Goal: Complete application form: Complete application form

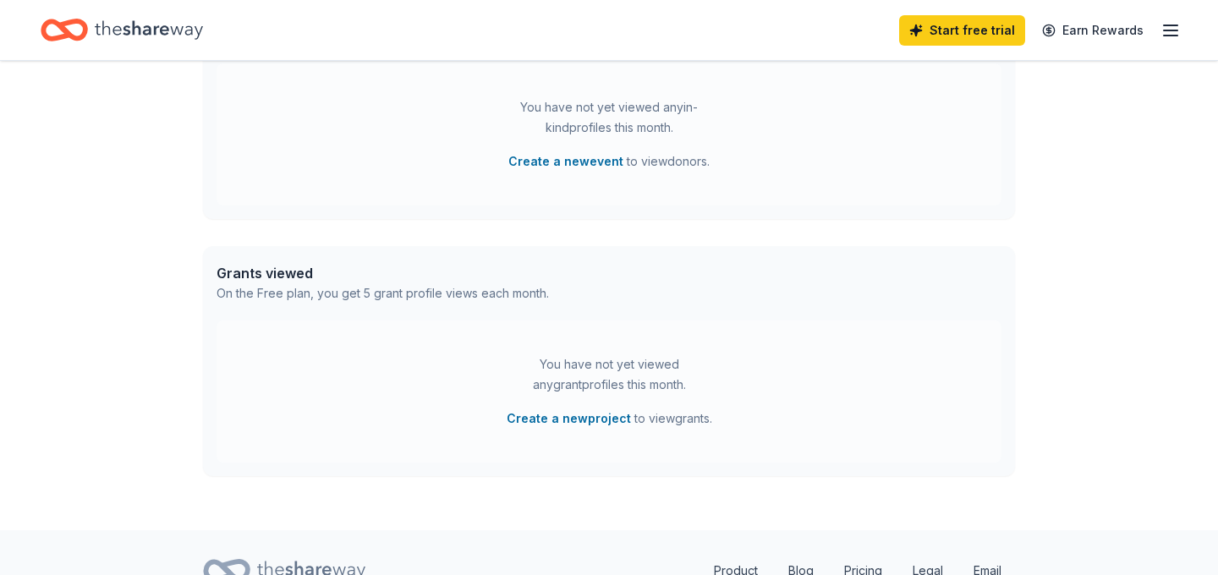
scroll to position [595, 0]
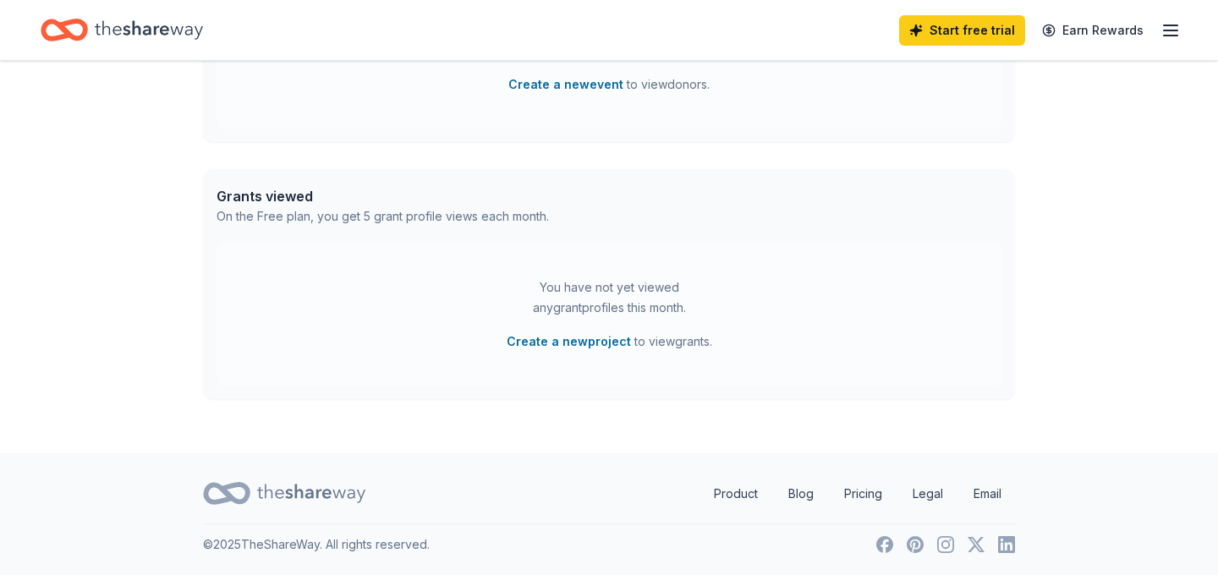
click at [1170, 33] on icon "button" at bounding box center [1170, 30] width 20 height 20
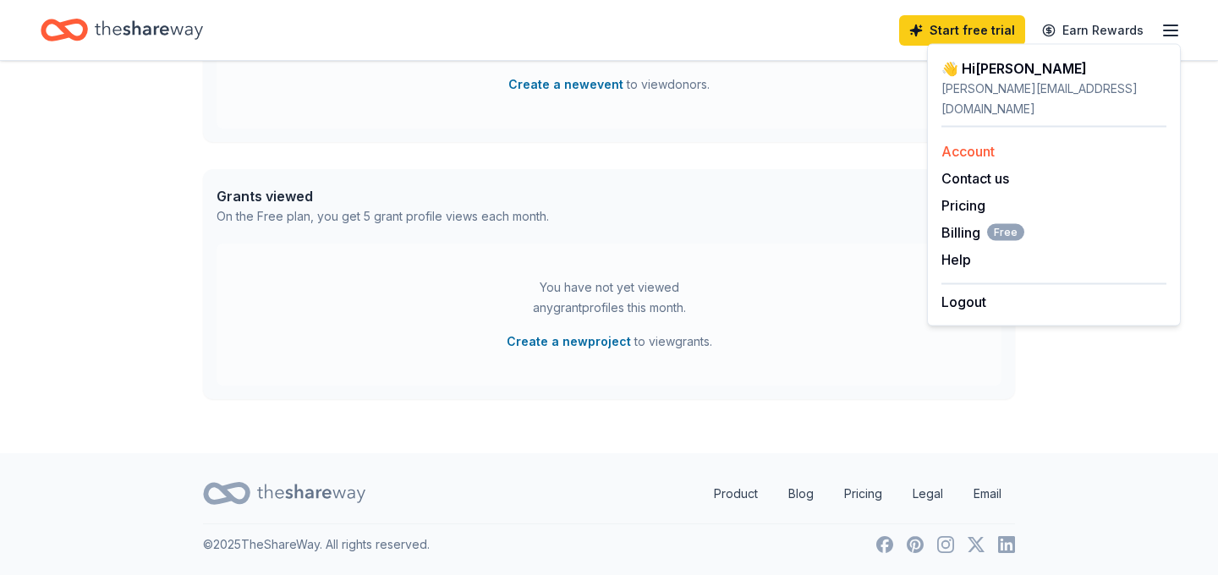
click at [965, 143] on link "Account" at bounding box center [967, 151] width 53 height 17
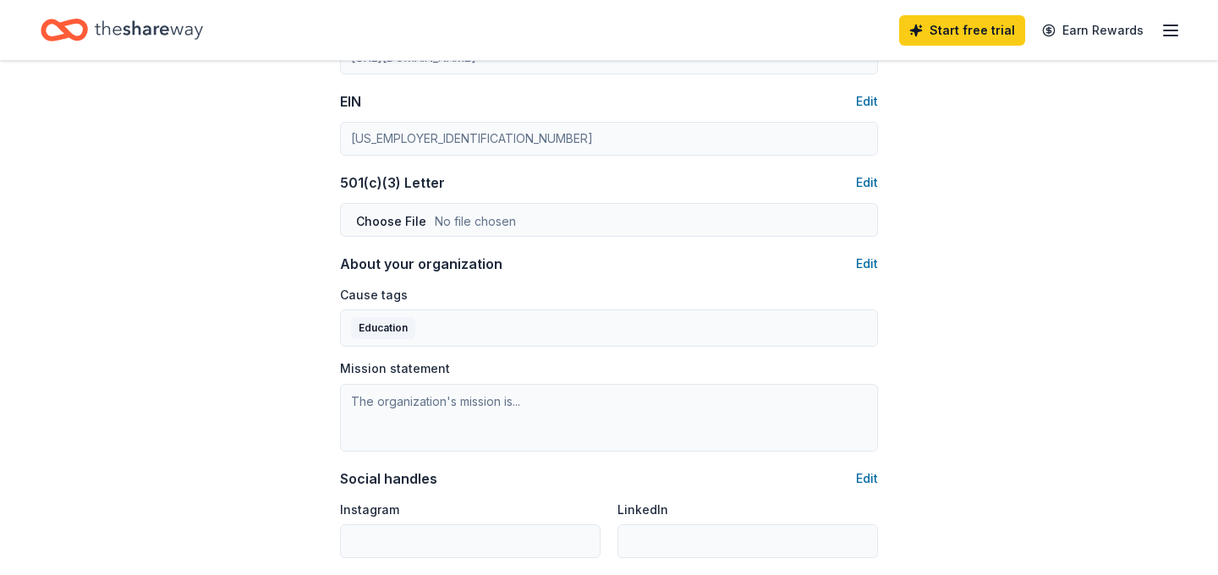
scroll to position [816, 0]
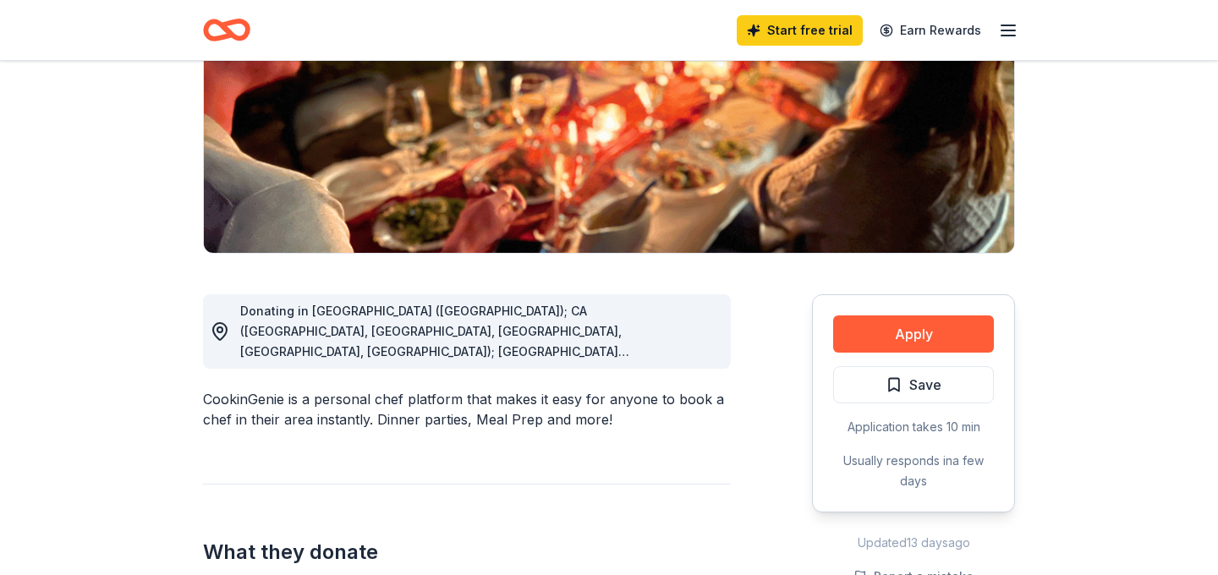
scroll to position [266, 0]
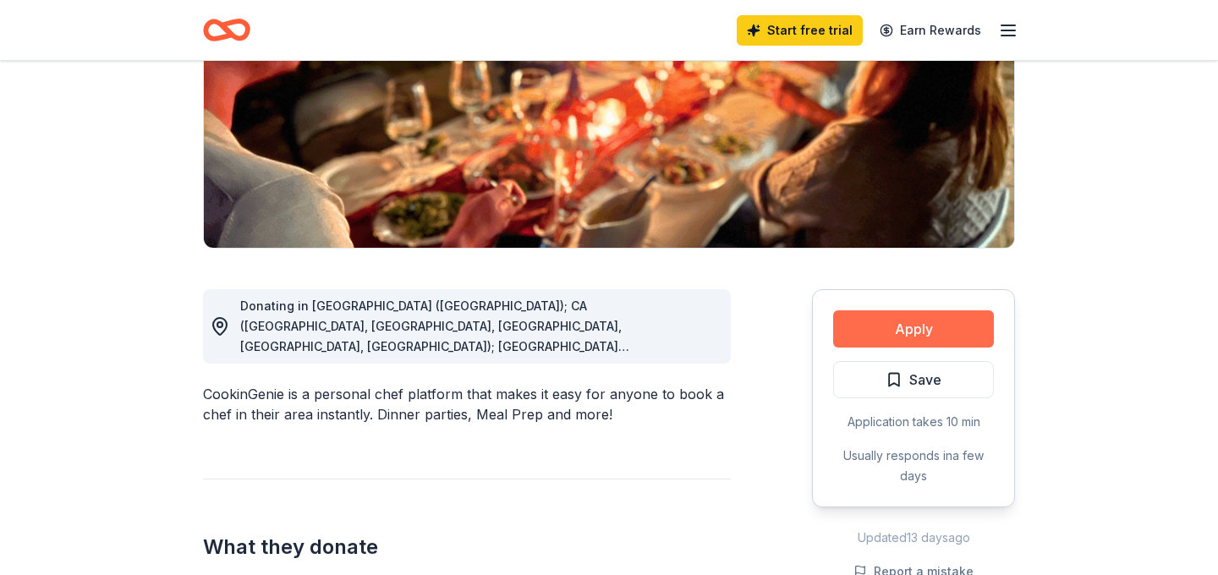
click at [896, 331] on button "Apply" at bounding box center [913, 328] width 161 height 37
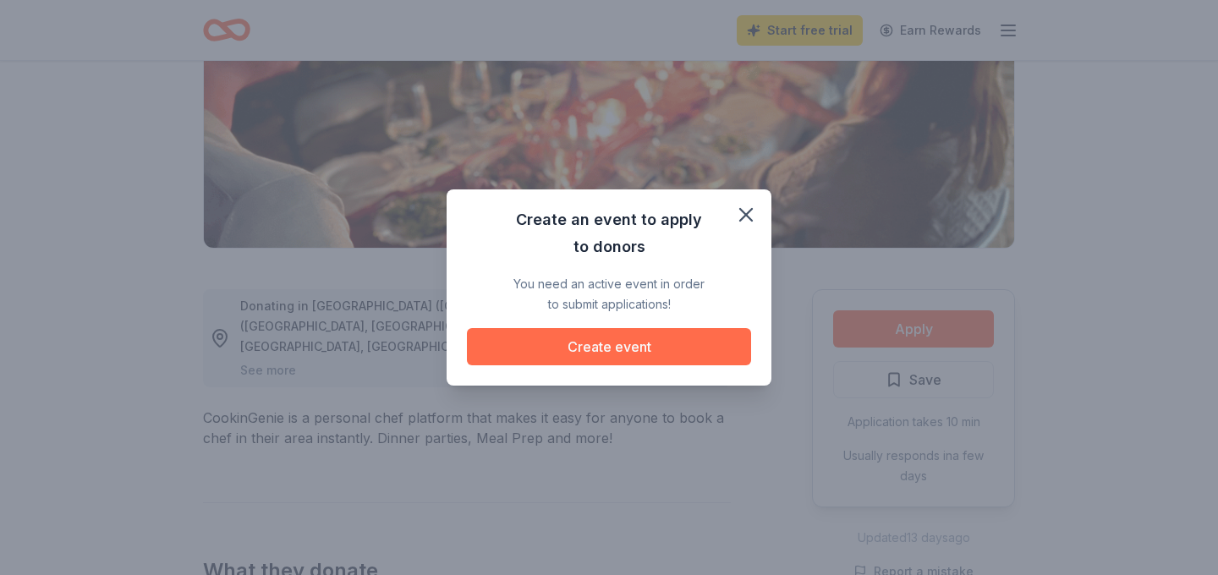
click at [733, 348] on button "Create event" at bounding box center [609, 346] width 284 height 37
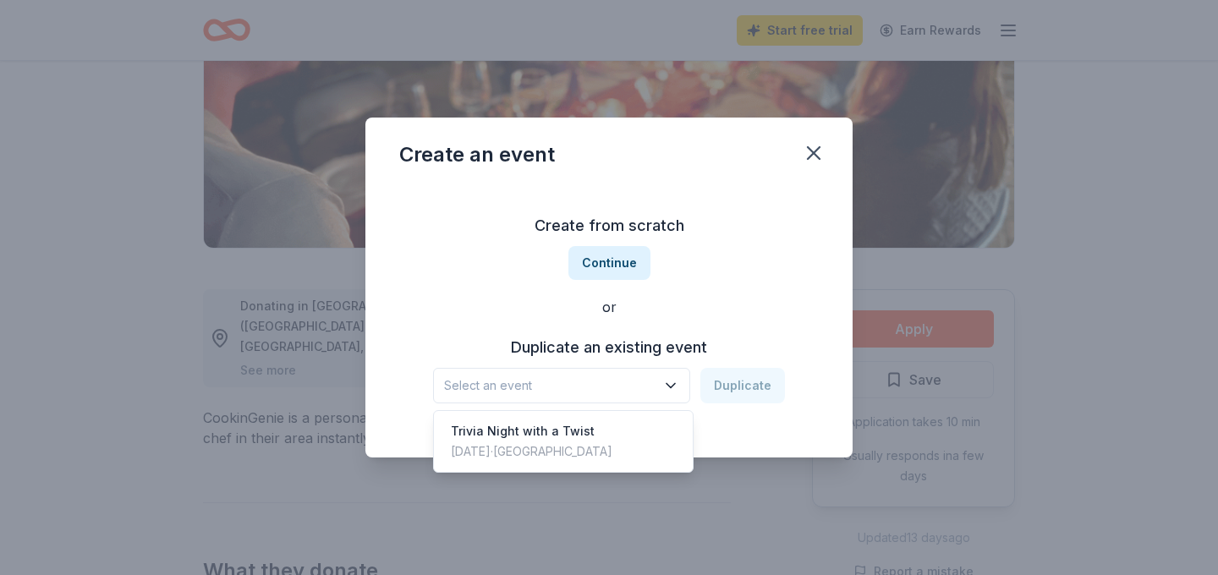
click at [588, 397] on button "Select an event" at bounding box center [561, 386] width 257 height 36
click at [584, 430] on div "Trivia Night with a Twist" at bounding box center [531, 431] width 161 height 20
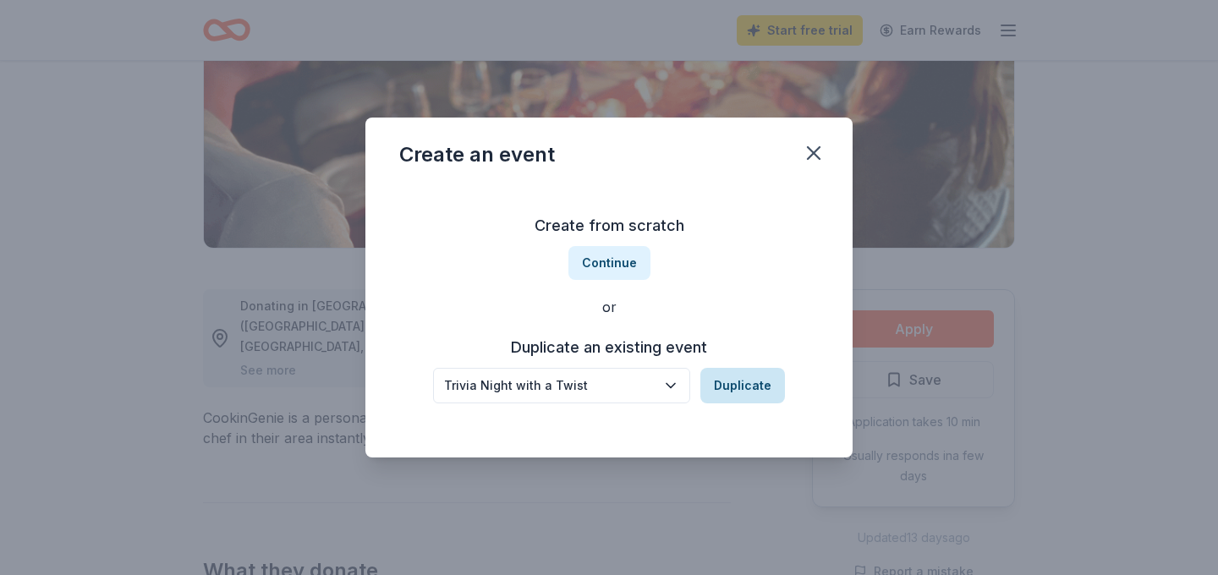
click at [720, 392] on button "Duplicate" at bounding box center [742, 386] width 85 height 36
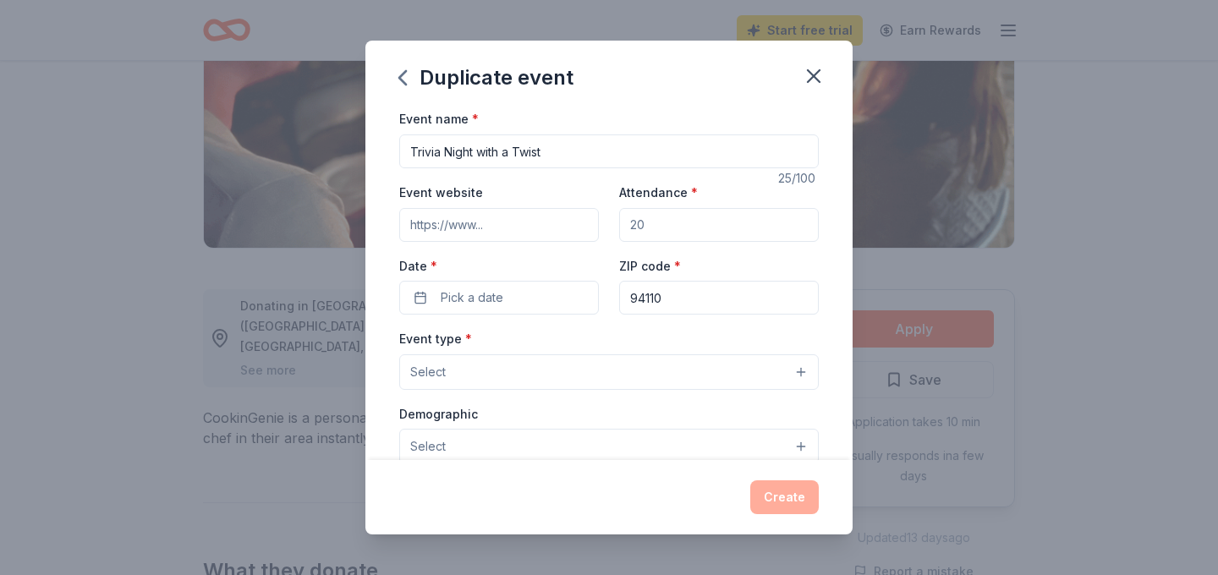
drag, startPoint x: 474, startPoint y: 153, endPoint x: 588, endPoint y: 155, distance: 114.2
click at [588, 155] on input "Trivia Night with a Twist" at bounding box center [608, 151] width 419 height 34
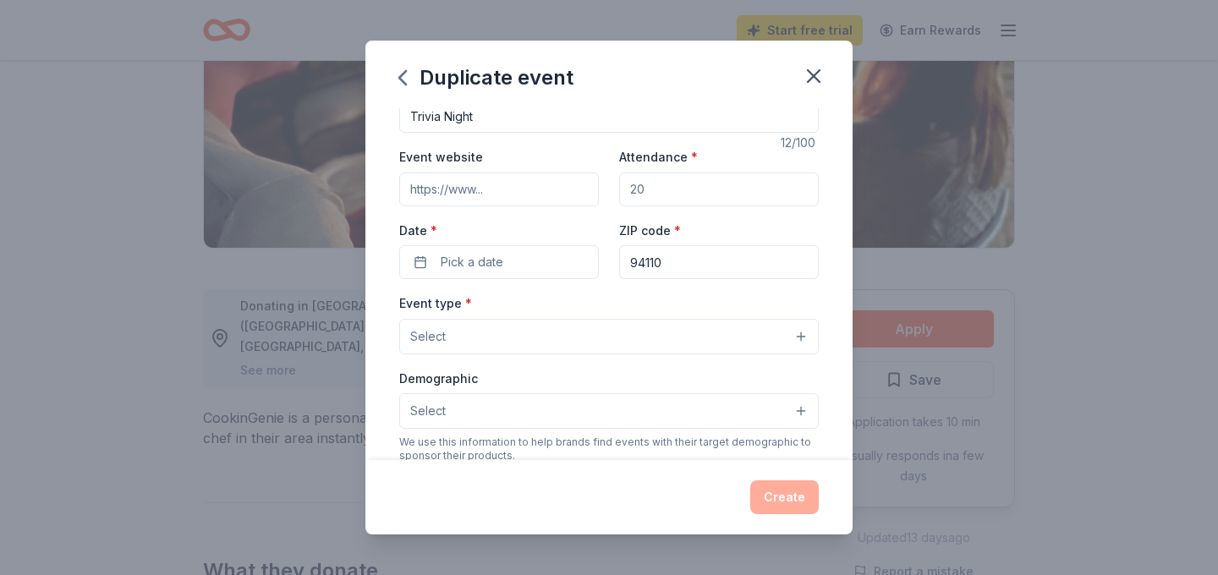
type input "Trivia Night"
click at [545, 205] on div "Event website Attendance * Date * Pick a date ZIP code * 94110" at bounding box center [608, 212] width 419 height 133
click at [534, 194] on input "Event website" at bounding box center [499, 189] width 200 height 34
paste input "[URL][DOMAIN_NAME]"
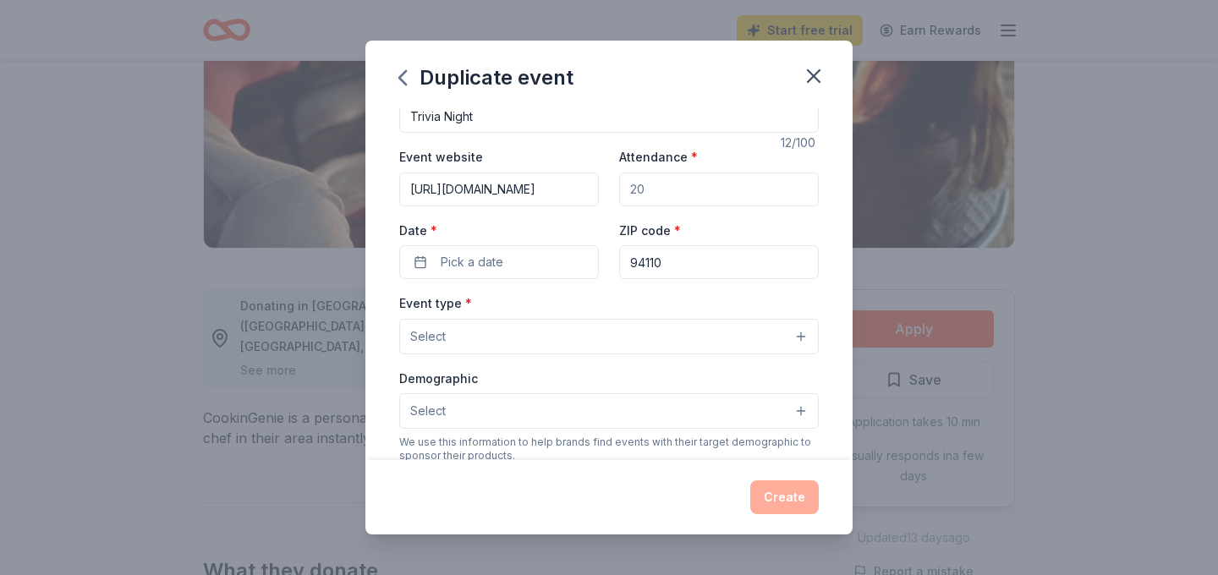
type input "[URL][DOMAIN_NAME]"
click at [681, 190] on input "Attendance *" at bounding box center [719, 189] width 200 height 34
type input "80"
click at [545, 268] on button "Pick a date" at bounding box center [499, 262] width 200 height 34
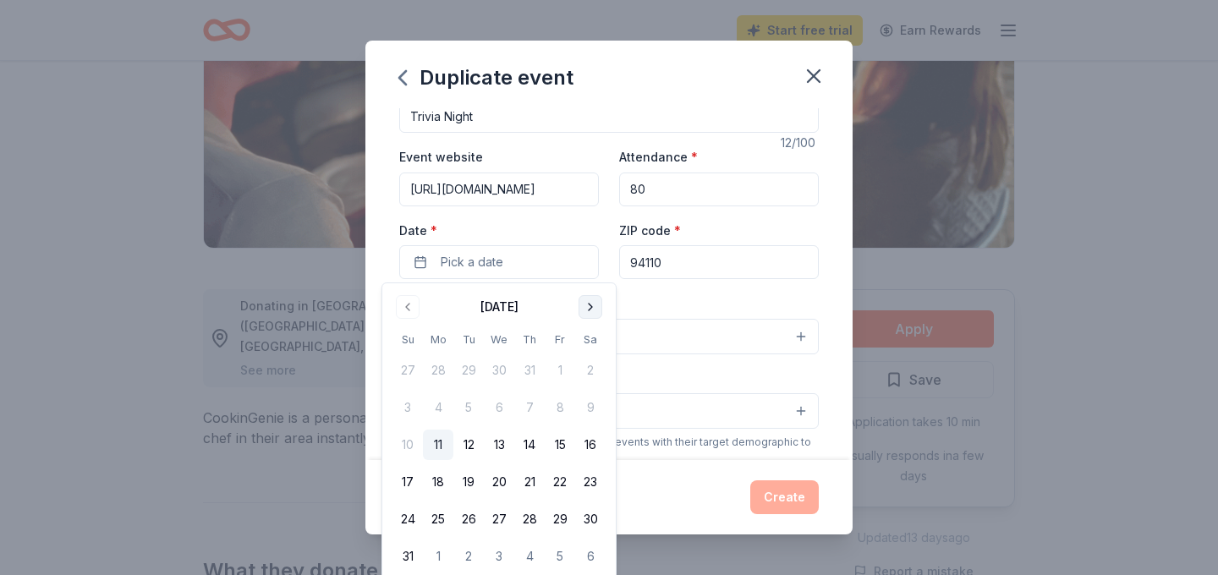
click at [592, 305] on button "Go to next month" at bounding box center [590, 307] width 24 height 24
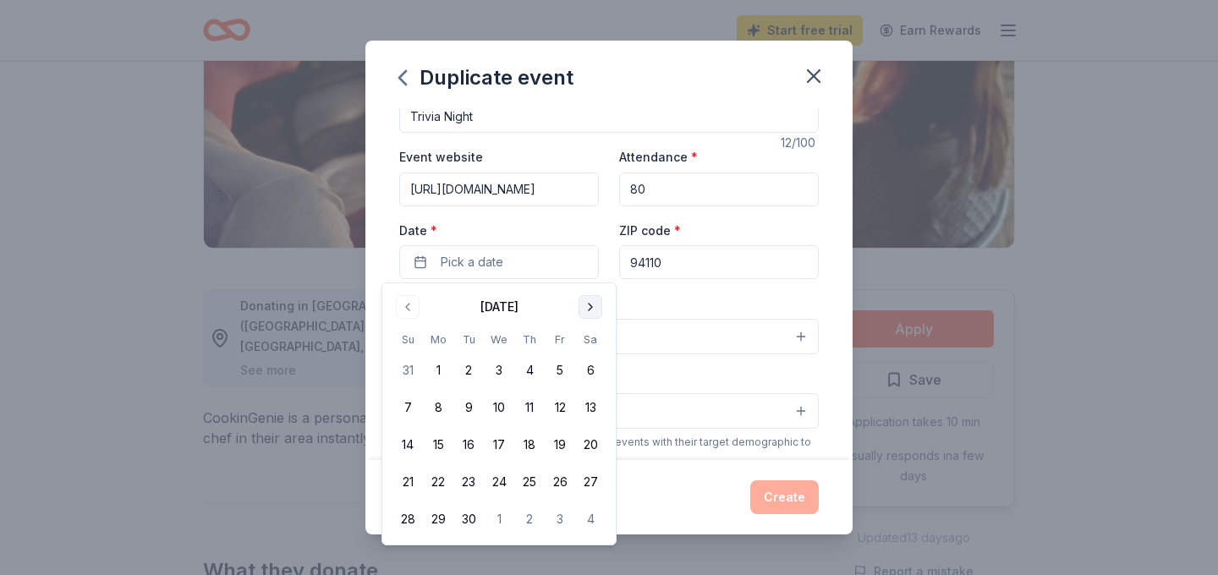
click at [592, 305] on button "Go to next month" at bounding box center [590, 307] width 24 height 24
click at [561, 368] on button "3" at bounding box center [560, 370] width 30 height 30
click at [688, 290] on div "Event name * Trivia Night 12 /100 Event website [URL][DOMAIN_NAME] Attendance *…" at bounding box center [608, 487] width 419 height 829
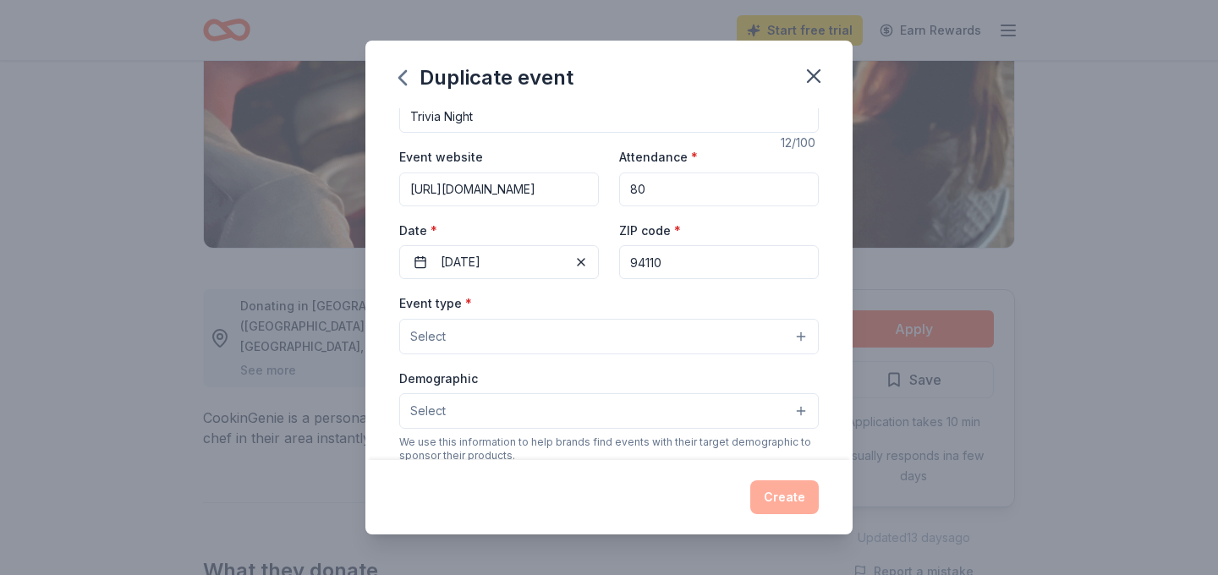
click at [682, 259] on input "94110" at bounding box center [719, 262] width 200 height 34
type input "94109"
click at [498, 328] on button "Select" at bounding box center [608, 337] width 419 height 36
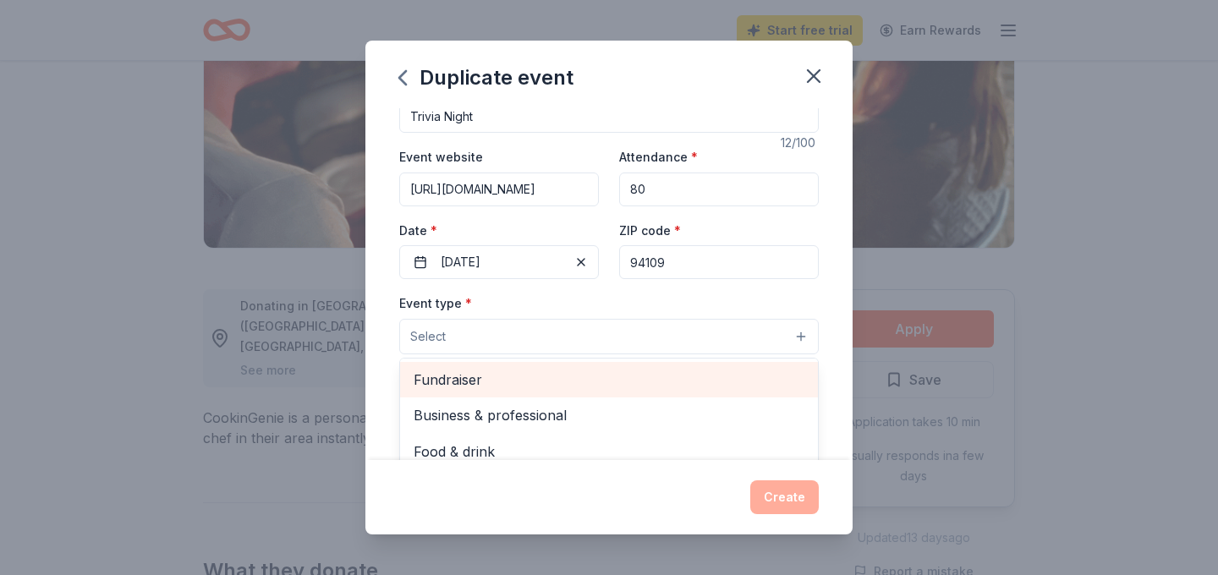
click at [490, 379] on span "Fundraiser" at bounding box center [608, 380] width 391 height 22
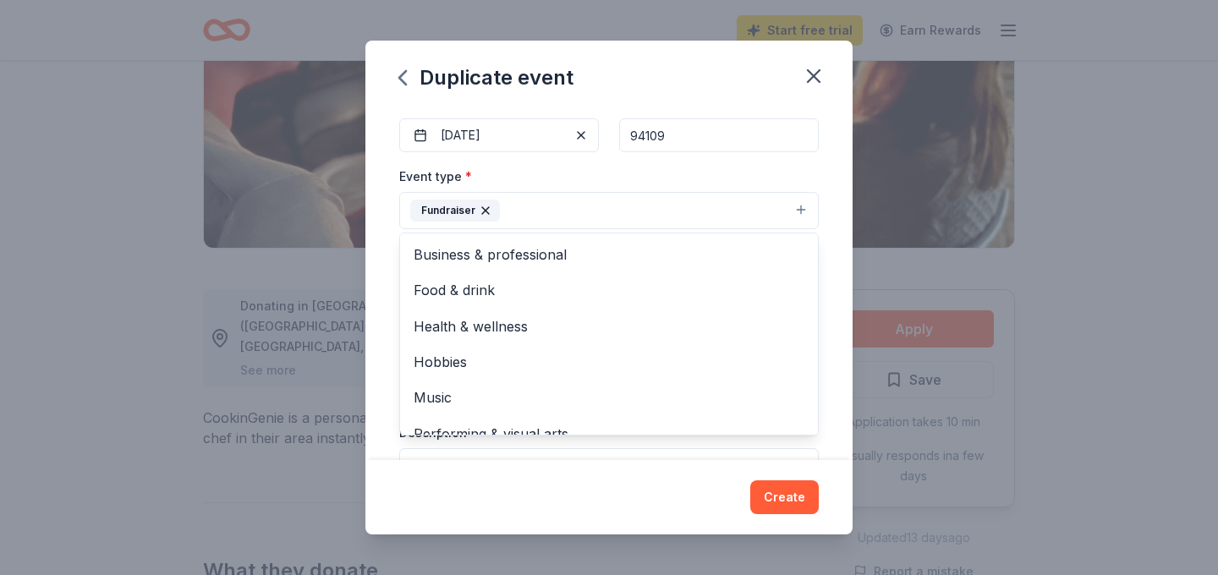
click at [603, 178] on div "Event type * Fundraiser Business & professional Food & drink Health & wellness …" at bounding box center [608, 197] width 419 height 63
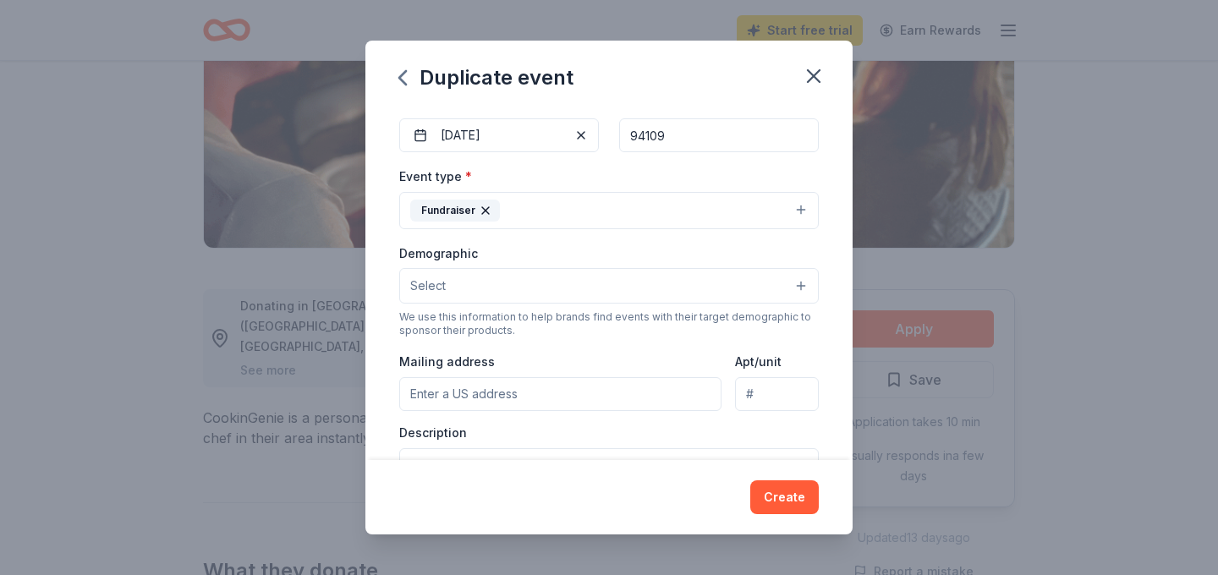
click at [567, 282] on button "Select" at bounding box center [608, 286] width 419 height 36
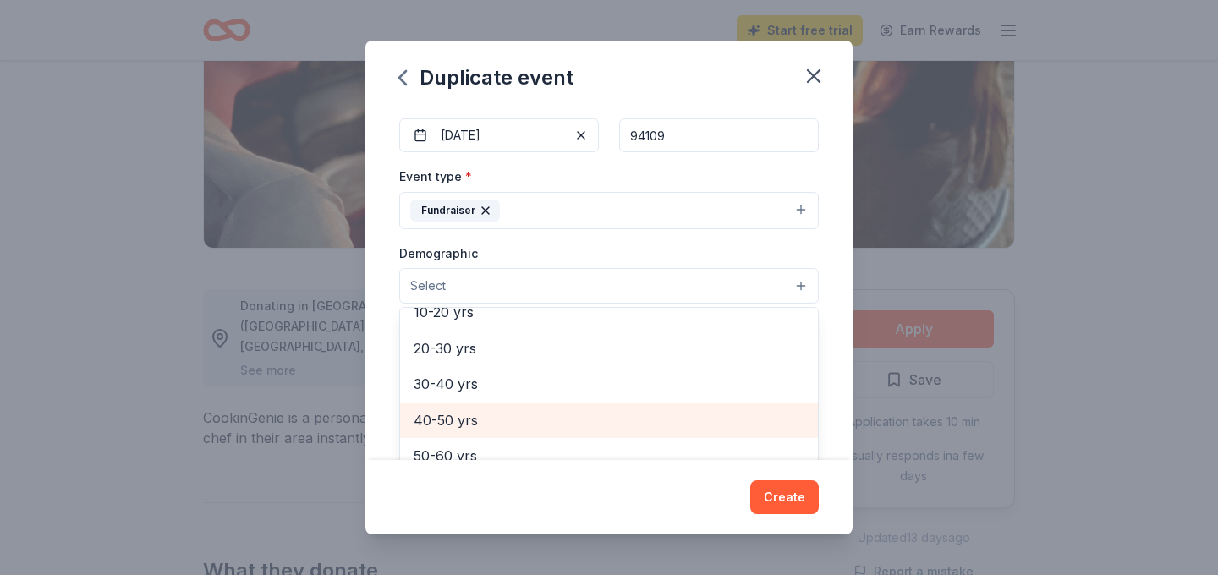
scroll to position [194, 0]
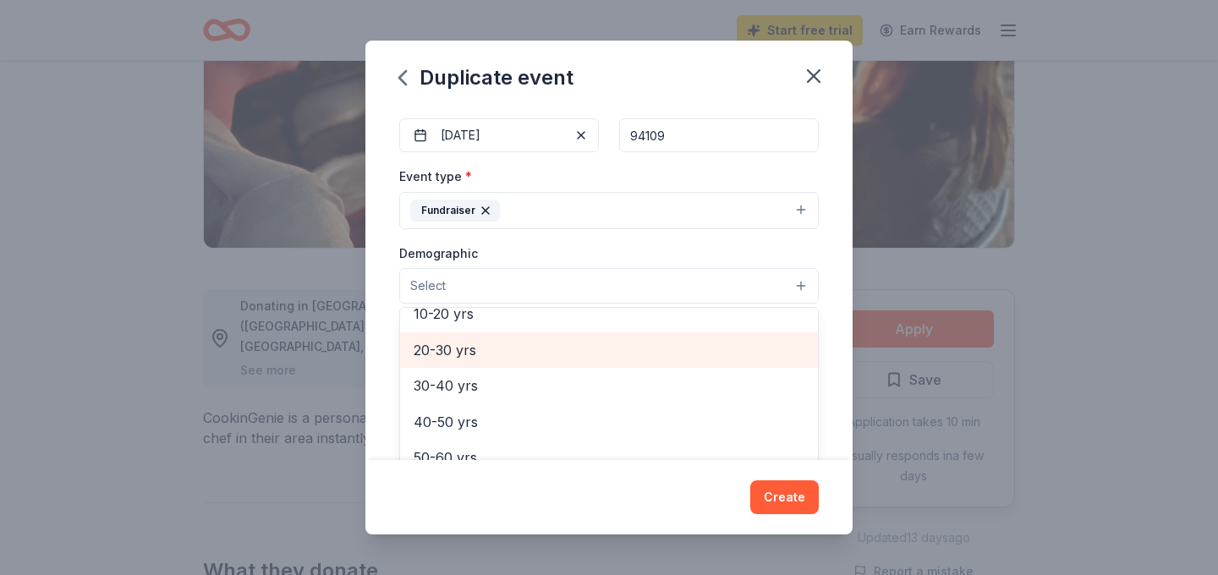
click at [555, 347] on span "20-30 yrs" at bounding box center [608, 350] width 391 height 22
click at [549, 358] on span "30-40 yrs" at bounding box center [608, 352] width 391 height 22
click at [549, 358] on span "40-50 yrs" at bounding box center [608, 352] width 391 height 22
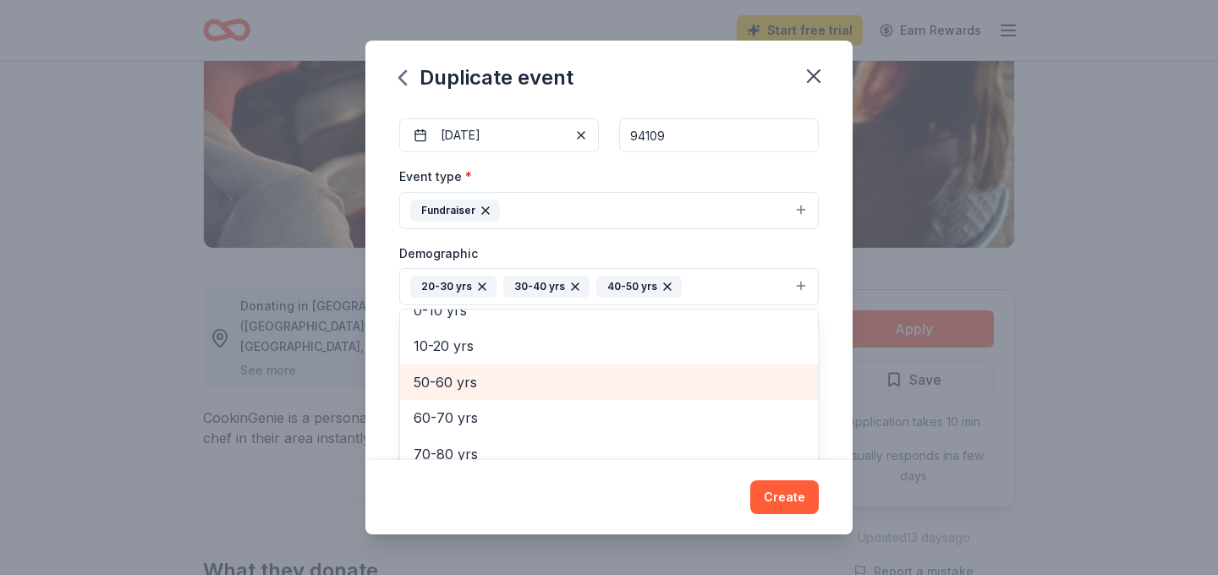
click at [546, 372] on span "50-60 yrs" at bounding box center [608, 382] width 391 height 22
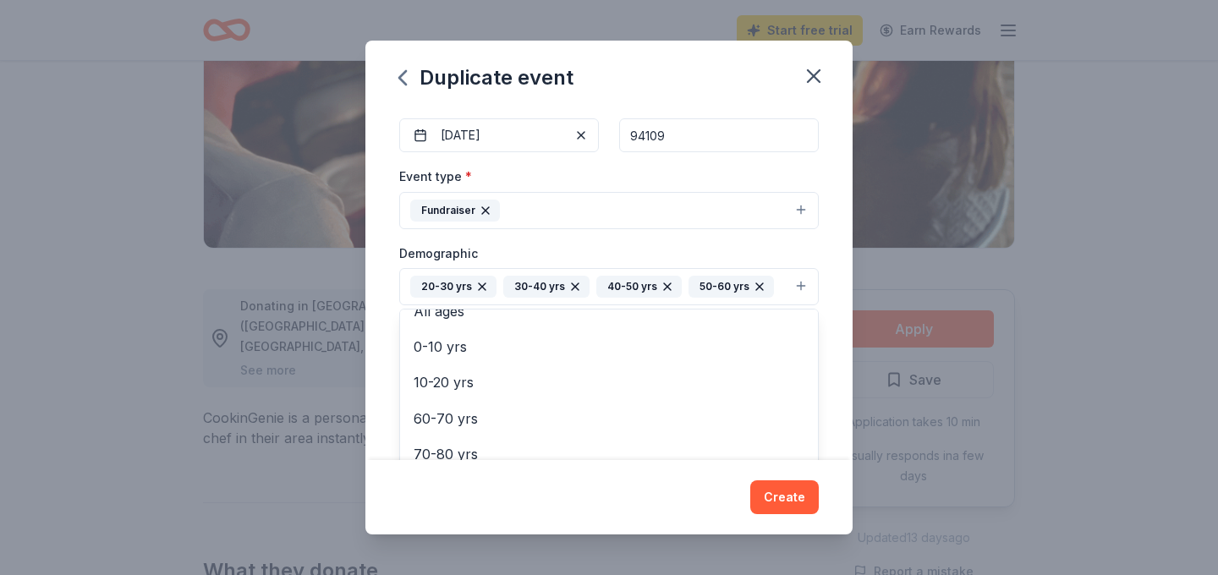
click at [648, 253] on div "Demographic 20-30 yrs 30-40 yrs 40-50 yrs 50-60 yrs All genders Mostly men Most…" at bounding box center [608, 274] width 419 height 63
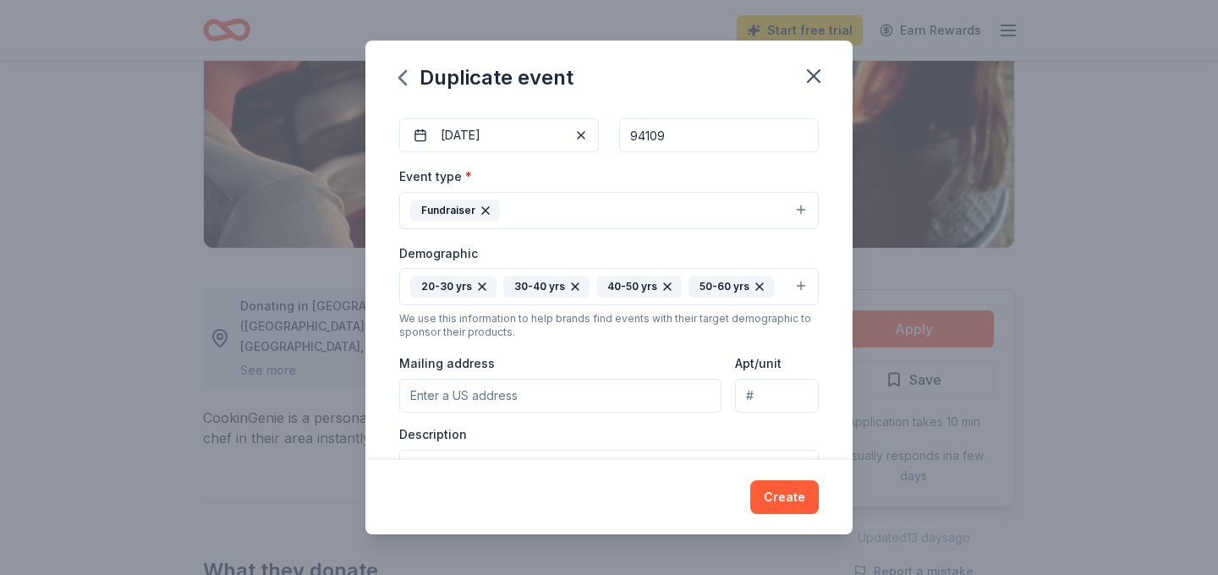
click at [807, 278] on button "20-30 yrs 30-40 yrs 40-50 yrs 50-60 yrs" at bounding box center [608, 286] width 419 height 37
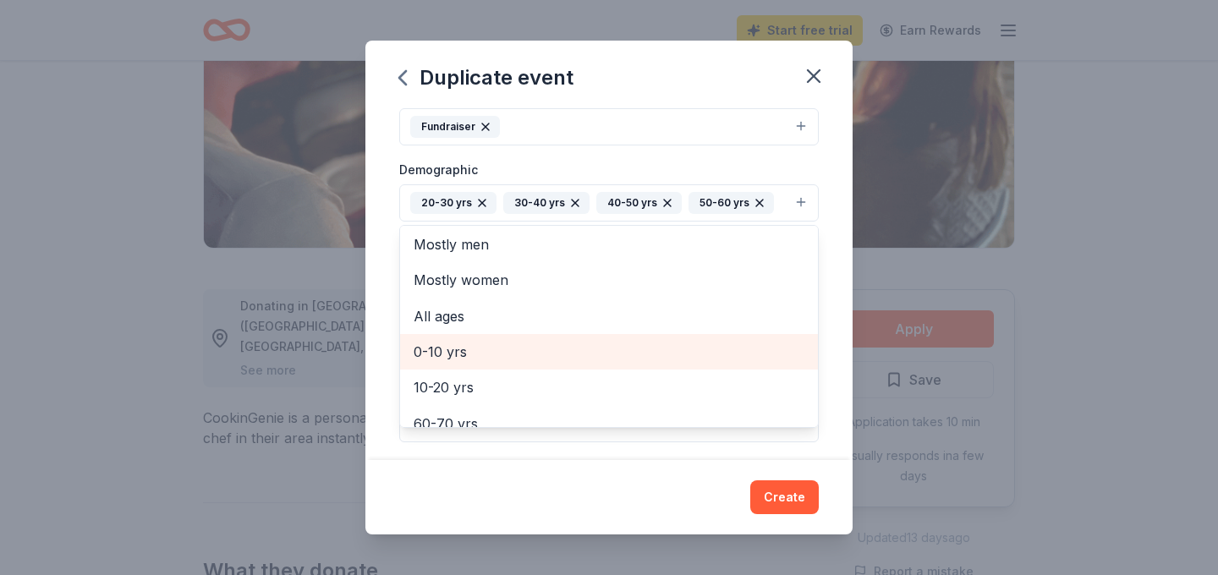
scroll to position [0, 0]
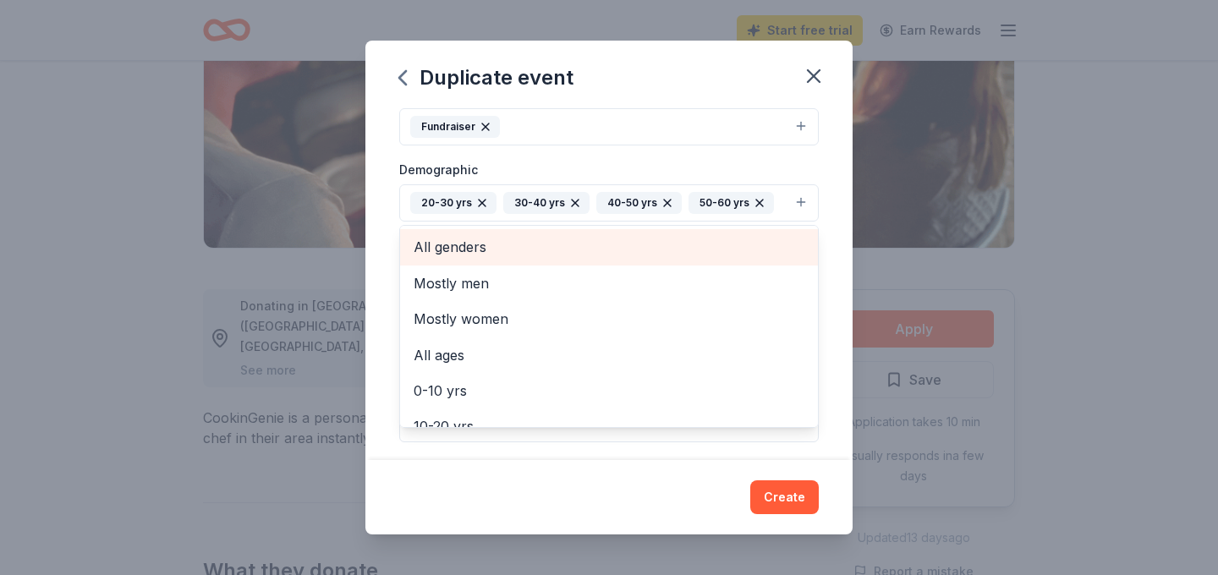
click at [640, 245] on span "All genders" at bounding box center [608, 247] width 391 height 22
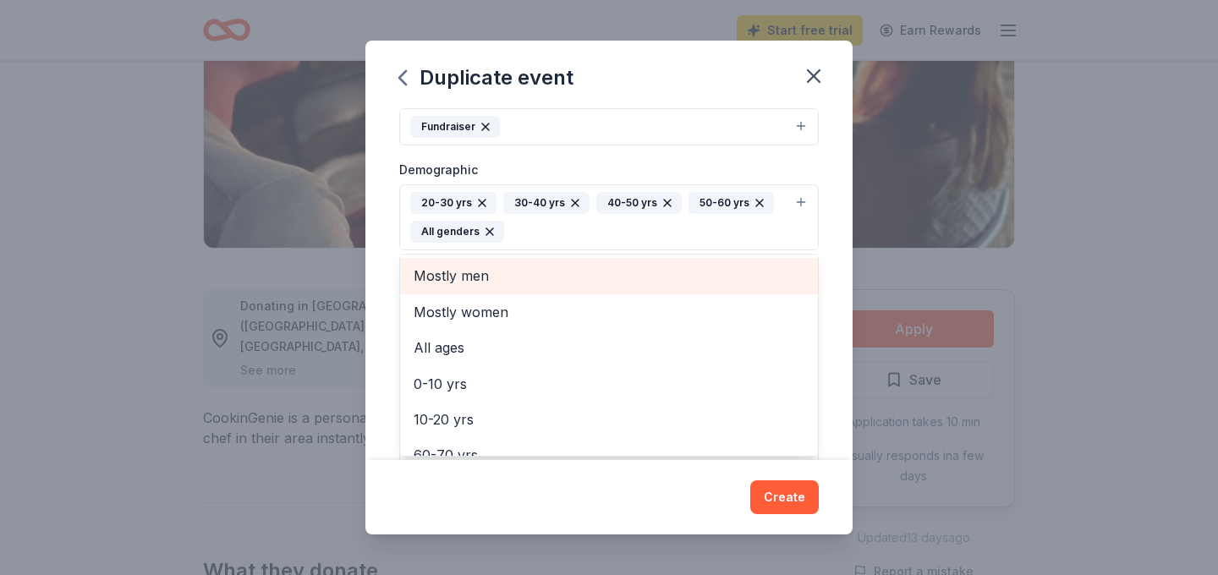
click at [735, 152] on div "Event type * Fundraiser Demographic 20-30 yrs 30-40 yrs 40-50 yrs 50-60 yrs All…" at bounding box center [608, 276] width 419 height 388
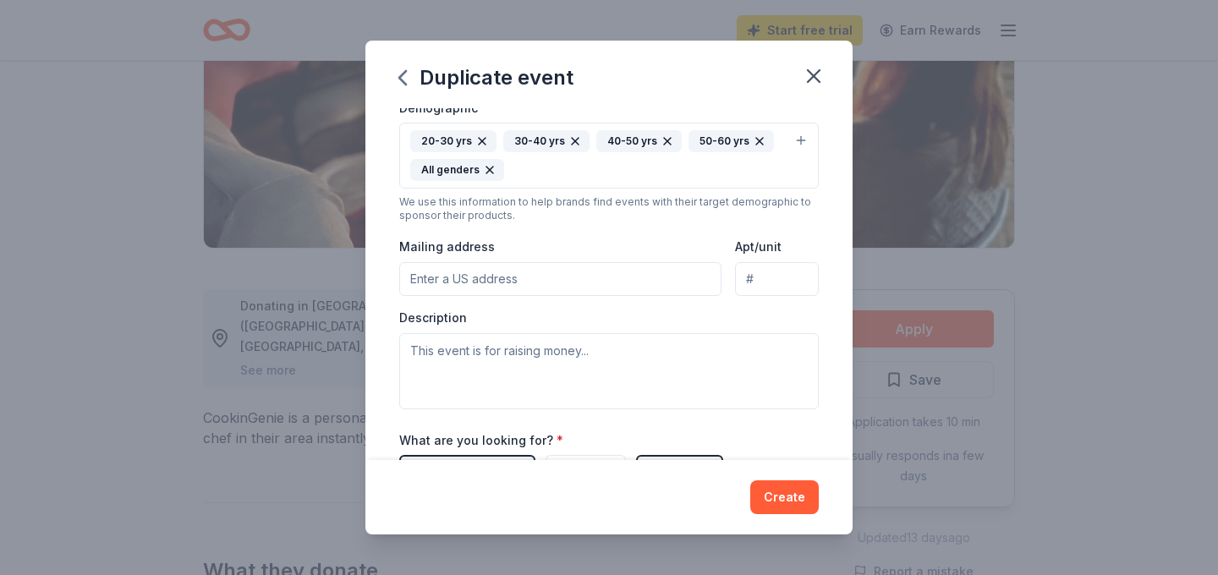
scroll to position [311, 0]
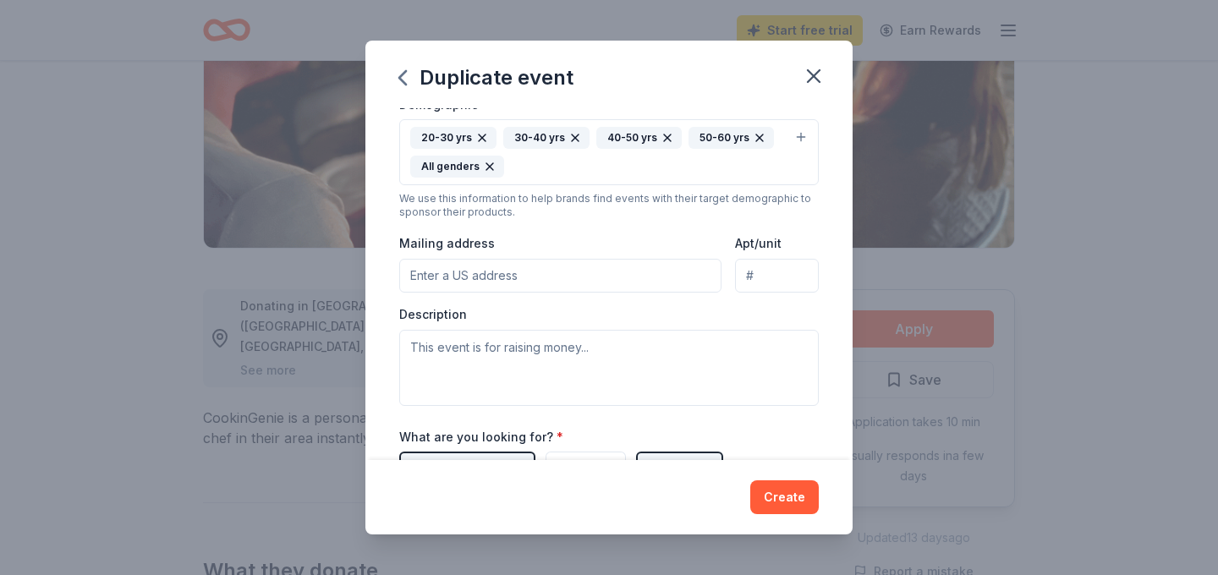
click at [593, 275] on input "Mailing address" at bounding box center [560, 276] width 322 height 34
type input "[STREET_ADDRESS]"
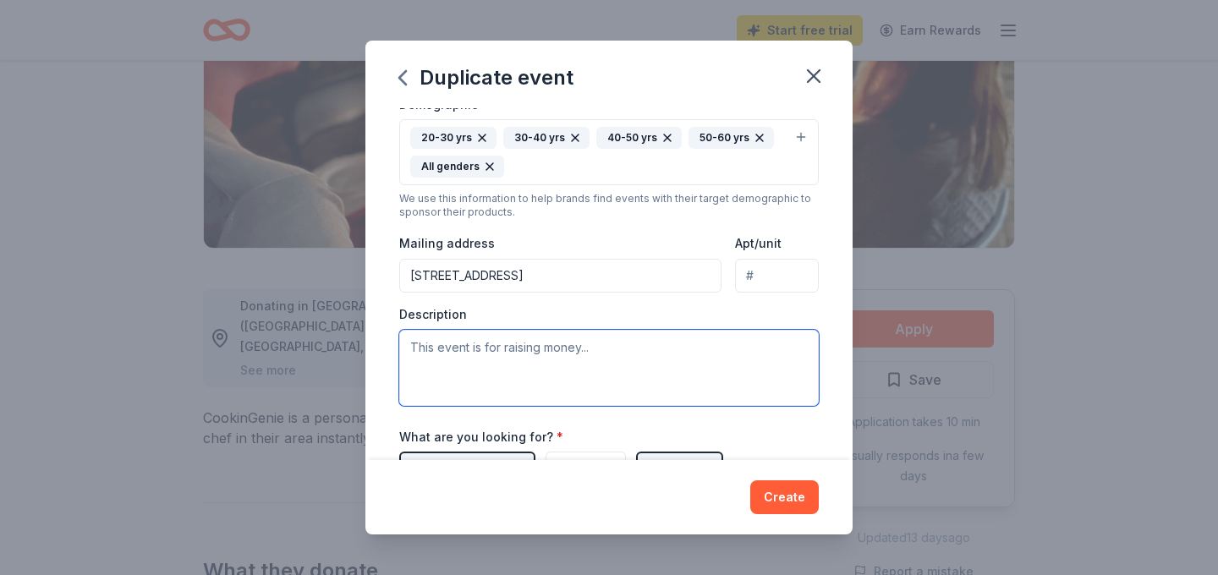
click at [649, 347] on textarea at bounding box center [608, 368] width 419 height 76
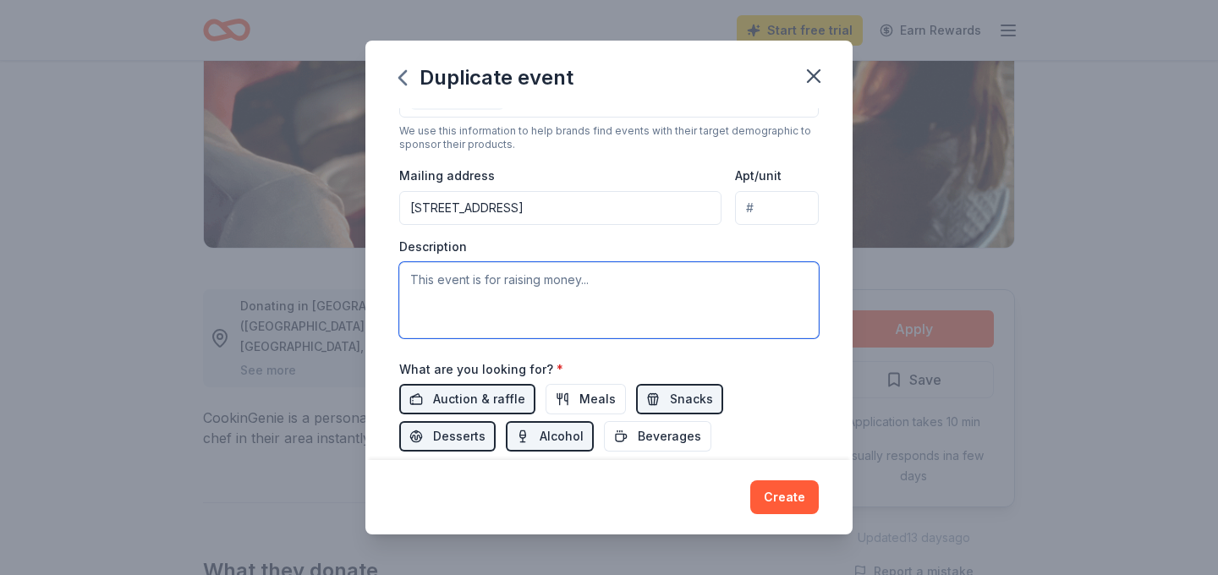
scroll to position [392, 0]
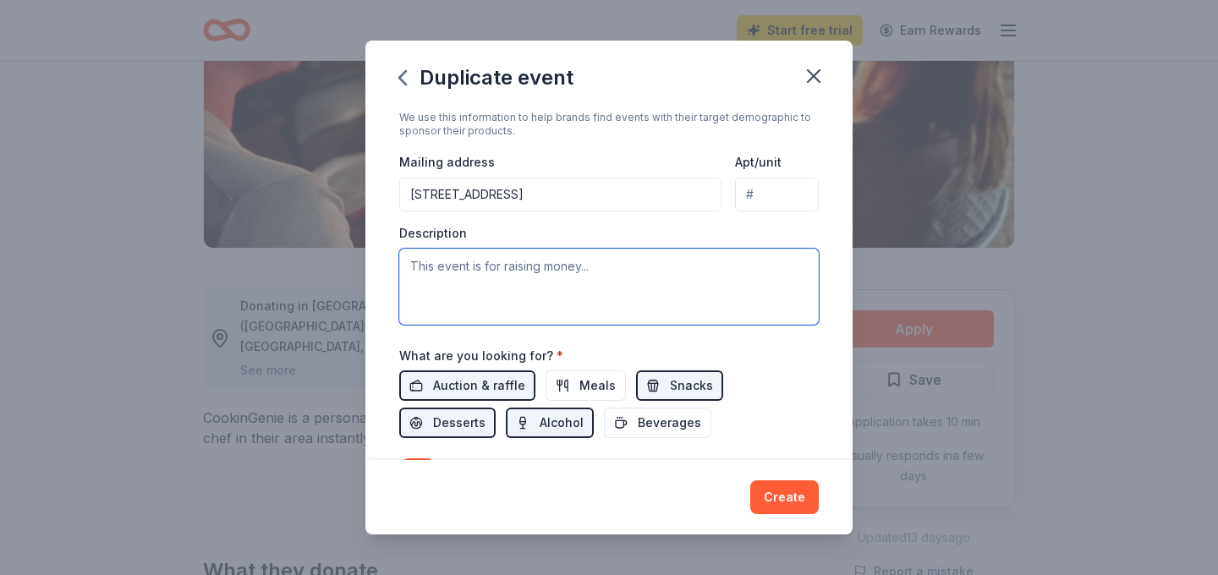
paste textarea "ScholarMatch is hosting its annual Trivia Night fundraiser this [DATE] to suppo…"
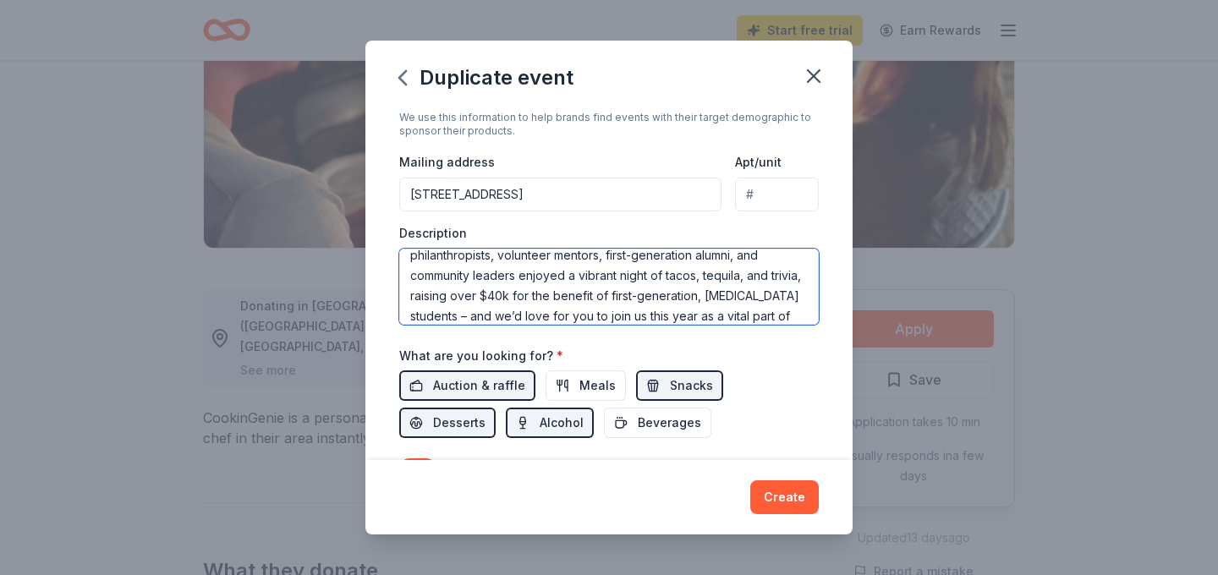
scroll to position [0, 0]
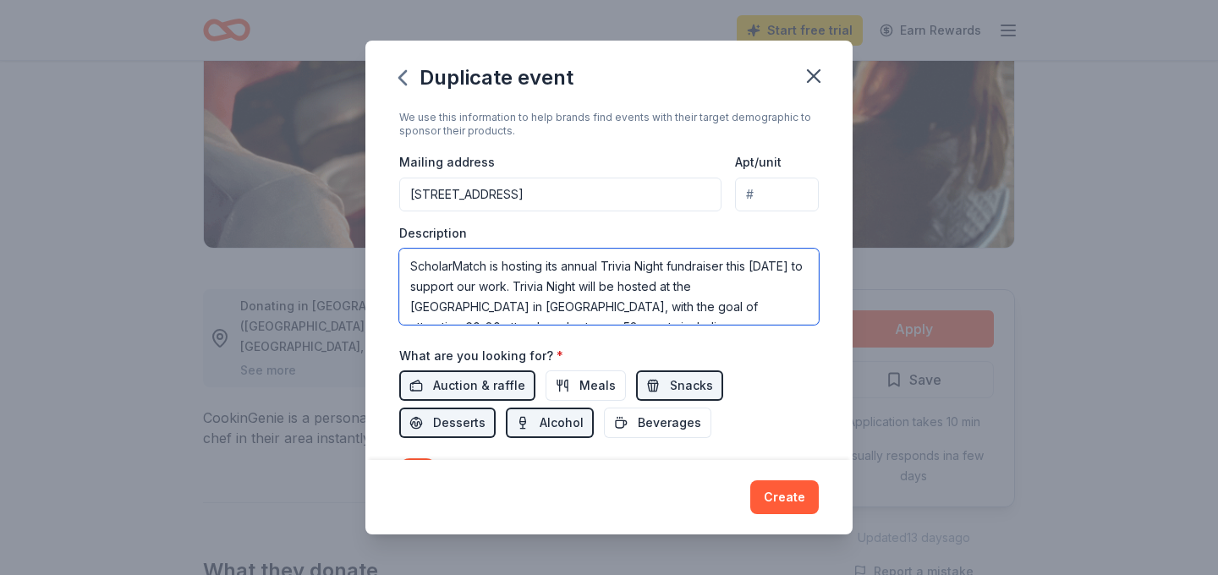
drag, startPoint x: 541, startPoint y: 288, endPoint x: 513, endPoint y: 288, distance: 27.9
click at [513, 288] on textarea "ScholarMatch is hosting its annual Trivia Night fundraiser this [DATE] to suppo…" at bounding box center [608, 287] width 419 height 76
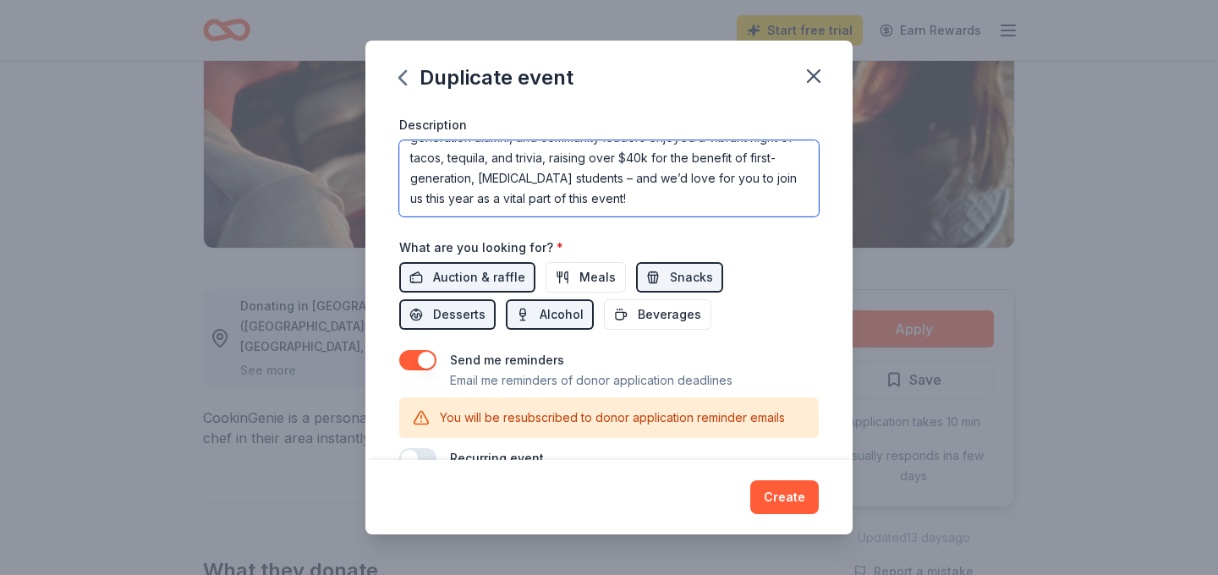
scroll to position [495, 0]
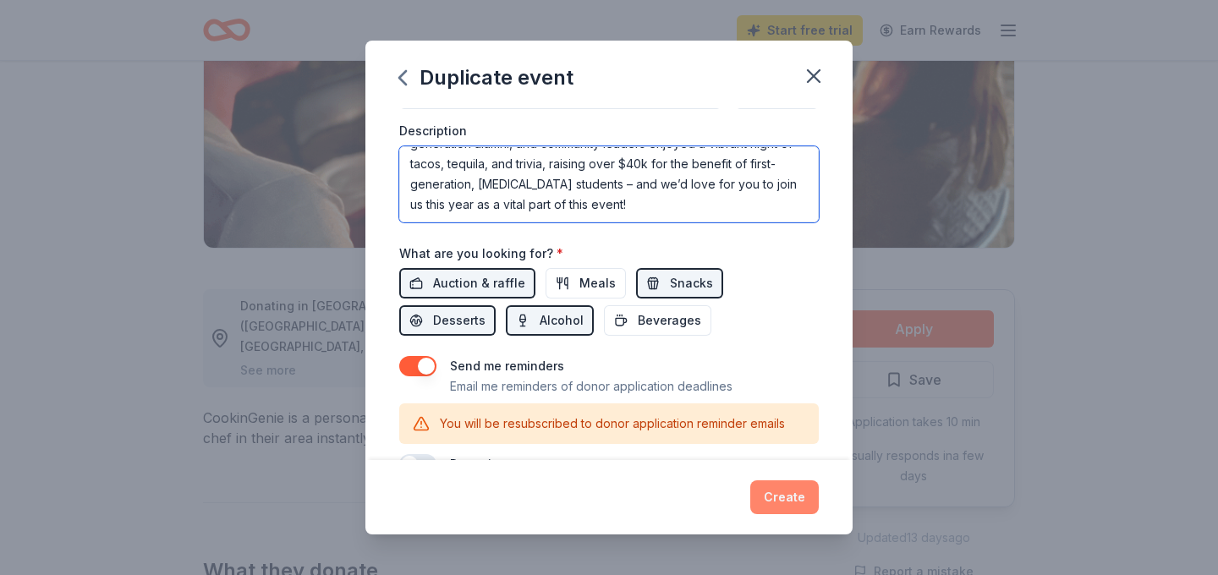
type textarea "ScholarMatch is hosting its annual Trivia Night fundraiser this [DATE] to suppo…"
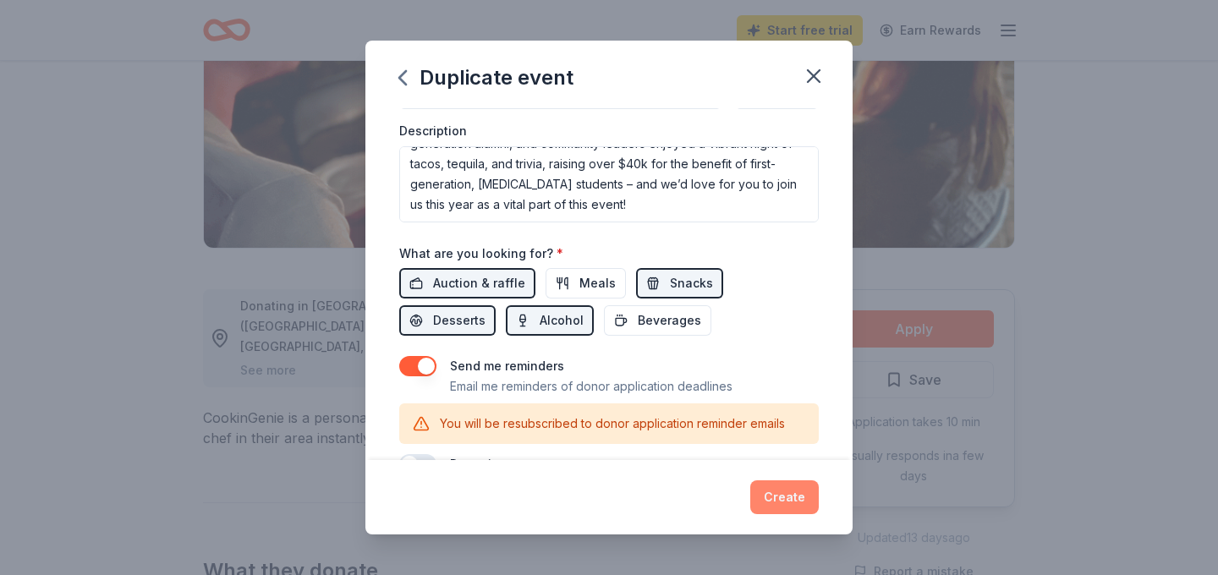
click at [806, 504] on button "Create" at bounding box center [784, 497] width 68 height 34
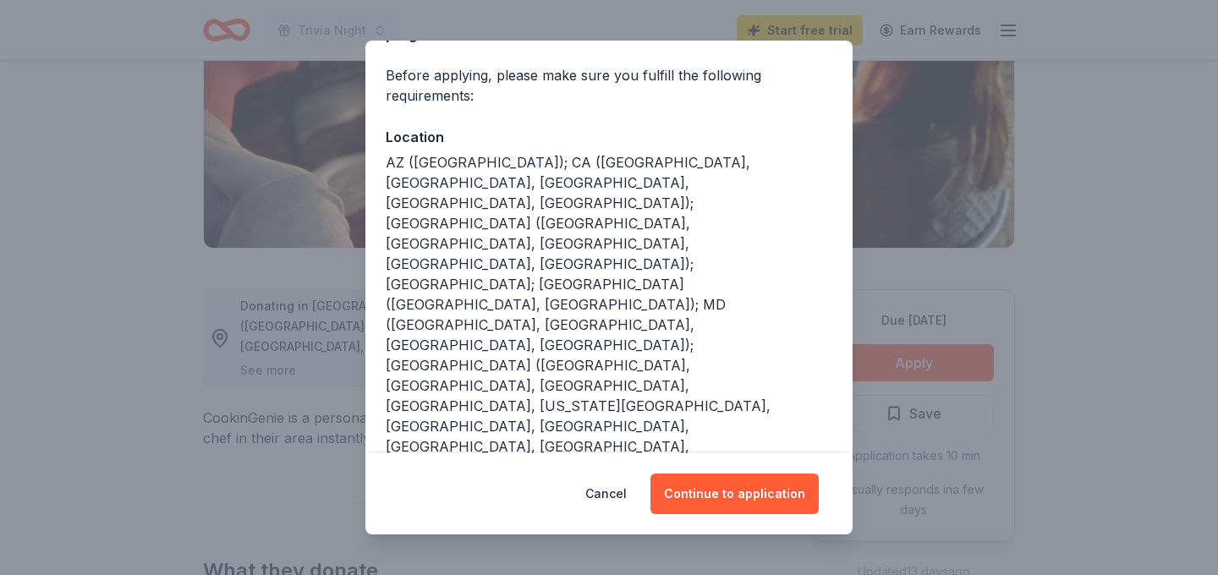
scroll to position [211, 0]
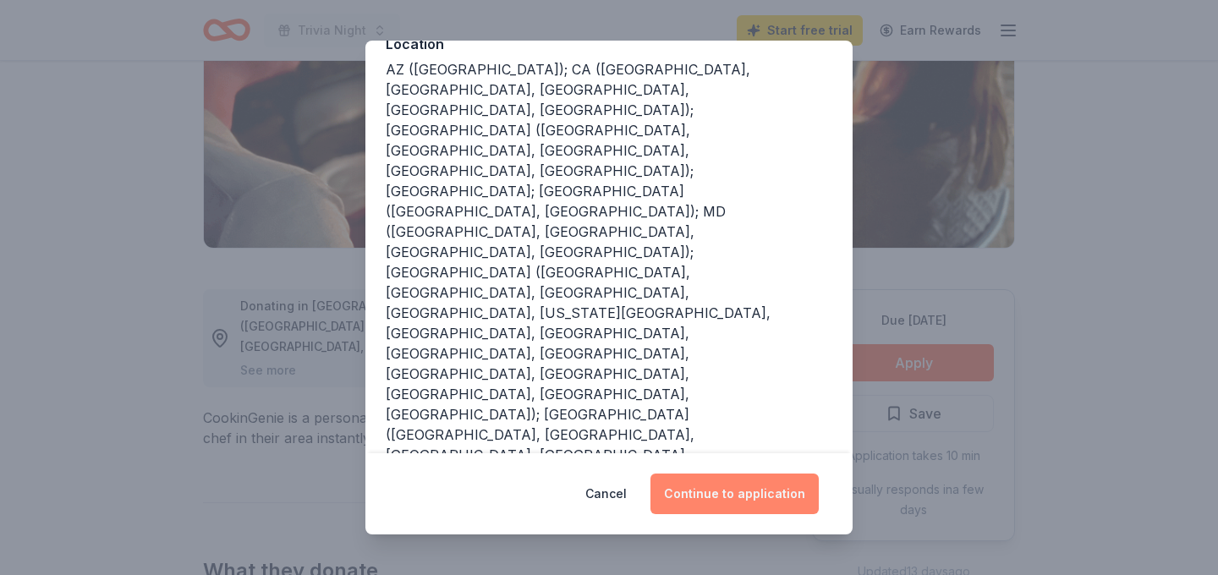
click at [746, 484] on button "Continue to application" at bounding box center [734, 494] width 168 height 41
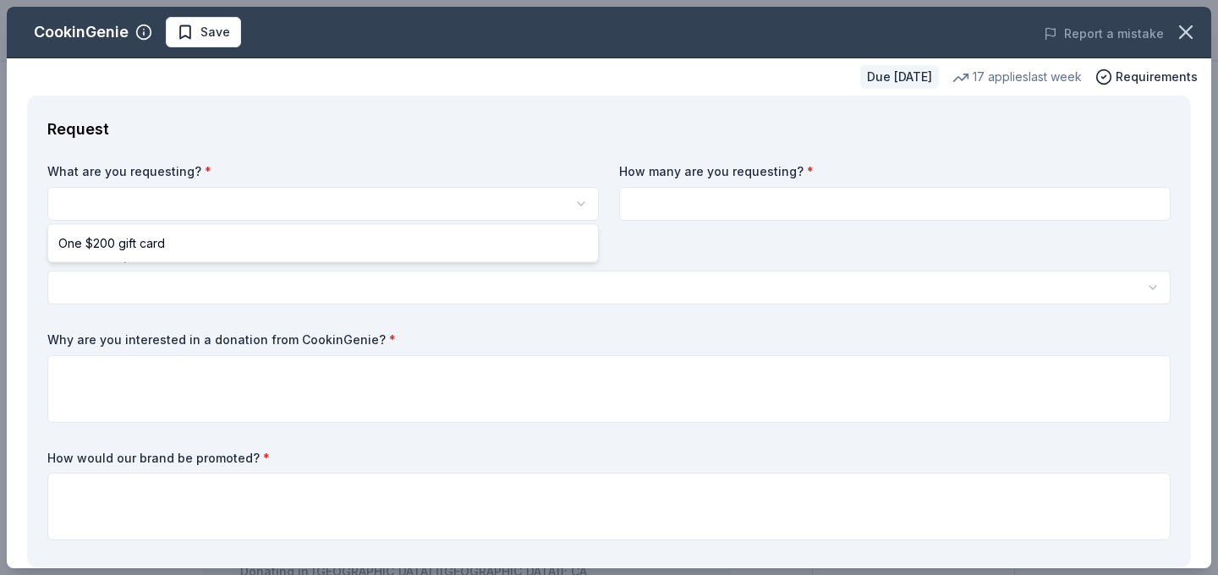
click at [416, 201] on html "Trivia Night Save Apply Due [DATE] Share CookinGenie 5.0 • 7 reviews 17 applies…" at bounding box center [609, 287] width 1218 height 575
select select "One $200 gift card"
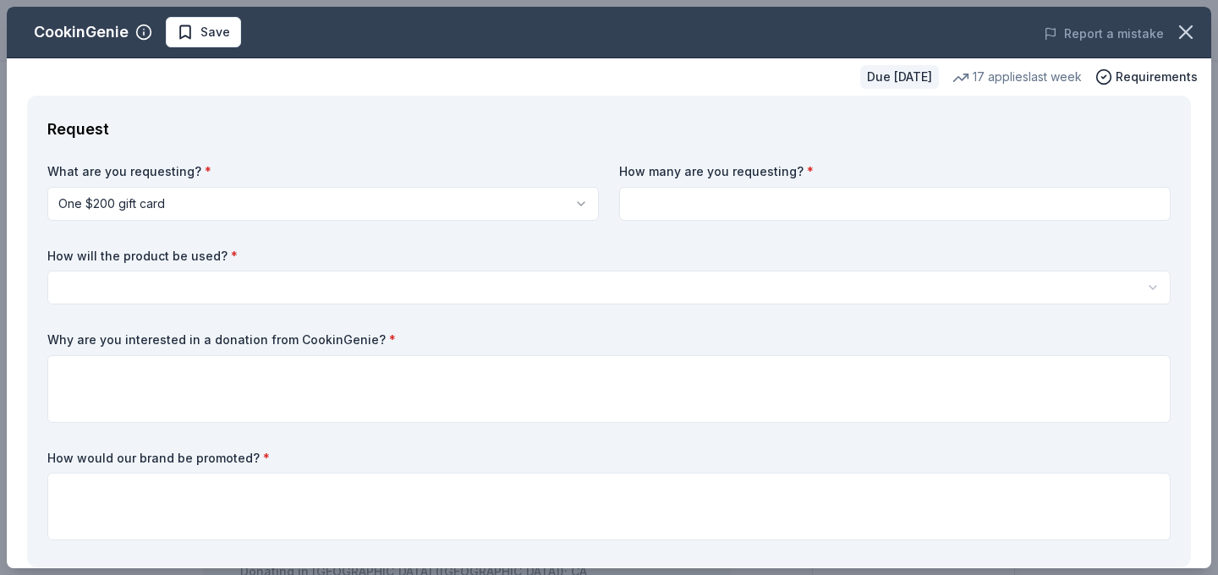
click at [701, 216] on input at bounding box center [894, 204] width 551 height 34
type input "1"
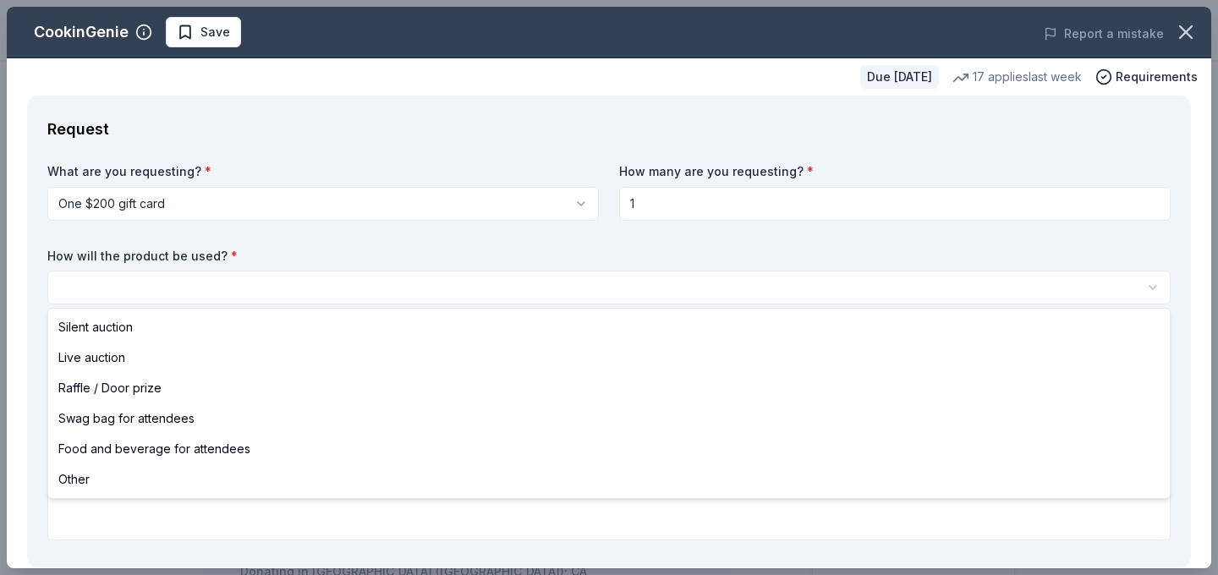
click at [524, 281] on html "Trivia Night Save Apply Due [DATE] Share CookinGenie 5.0 • 7 reviews 17 applies…" at bounding box center [609, 287] width 1218 height 575
select select "liveAuction"
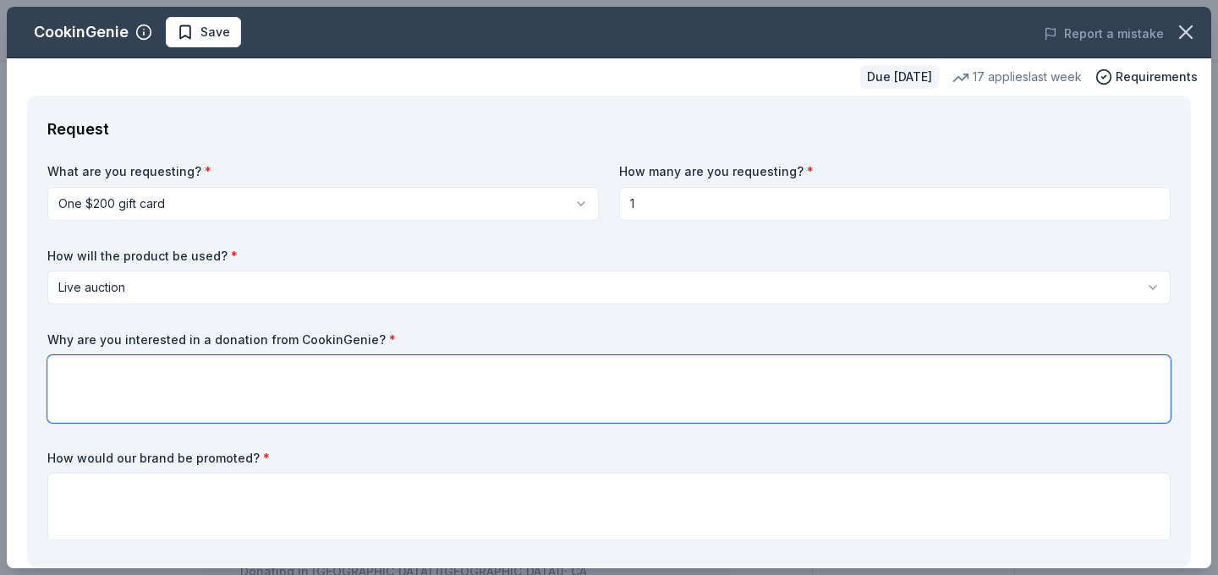
click at [492, 388] on textarea at bounding box center [608, 389] width 1123 height 68
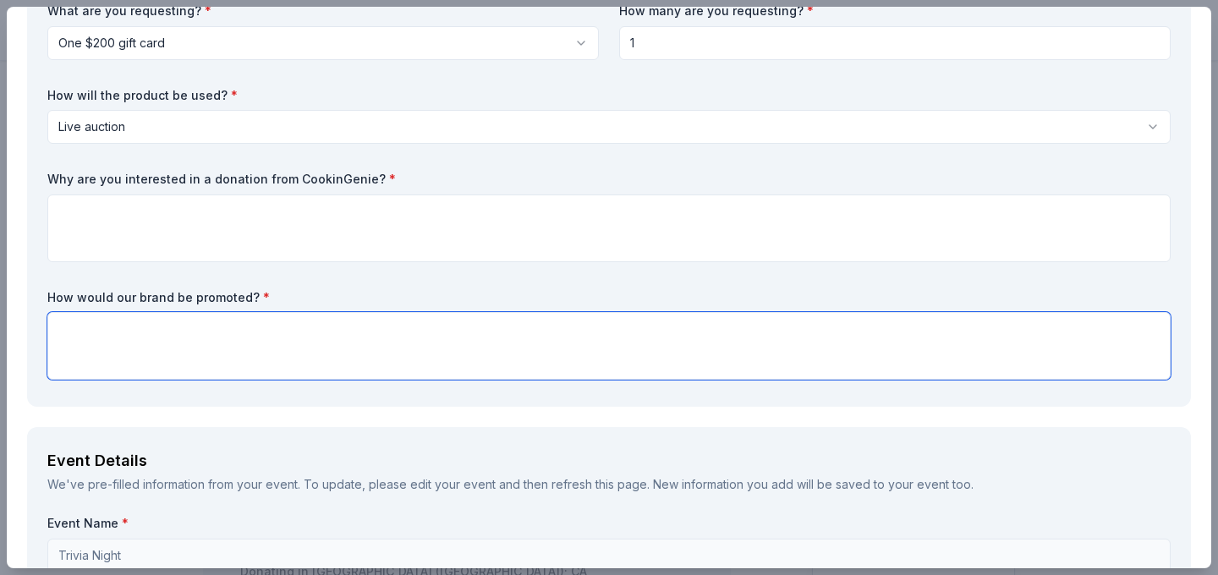
click at [489, 364] on textarea at bounding box center [608, 346] width 1123 height 68
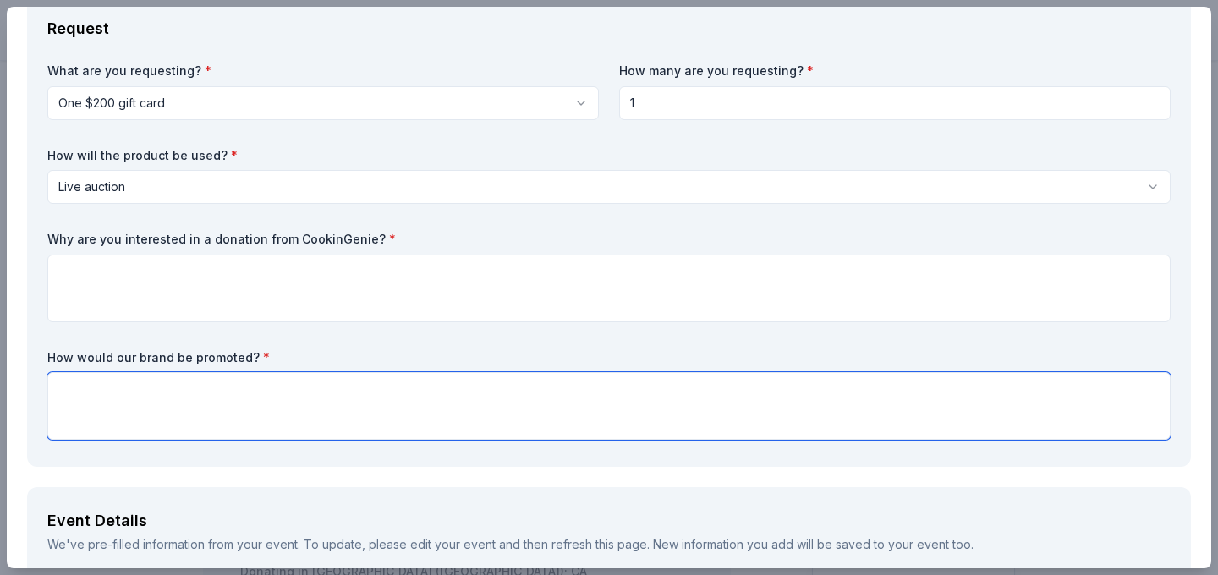
scroll to position [100, 0]
paste textarea "Your partnership would serve as a valuable building block to our fundraiser’s s…"
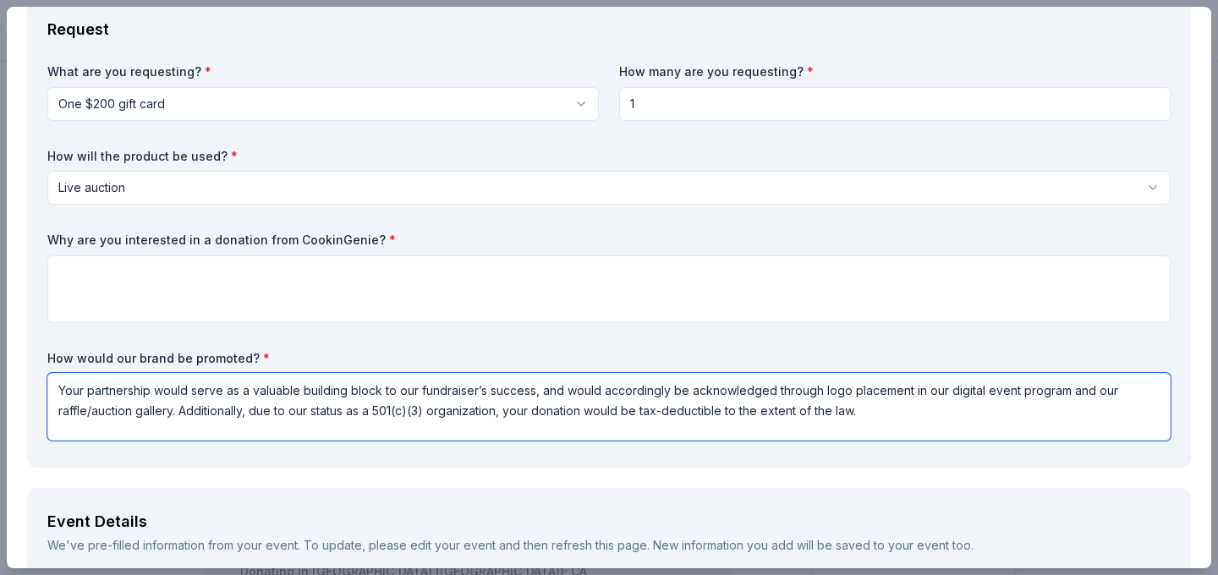
type textarea "Your partnership would serve as a valuable building block to our fundraiser’s s…"
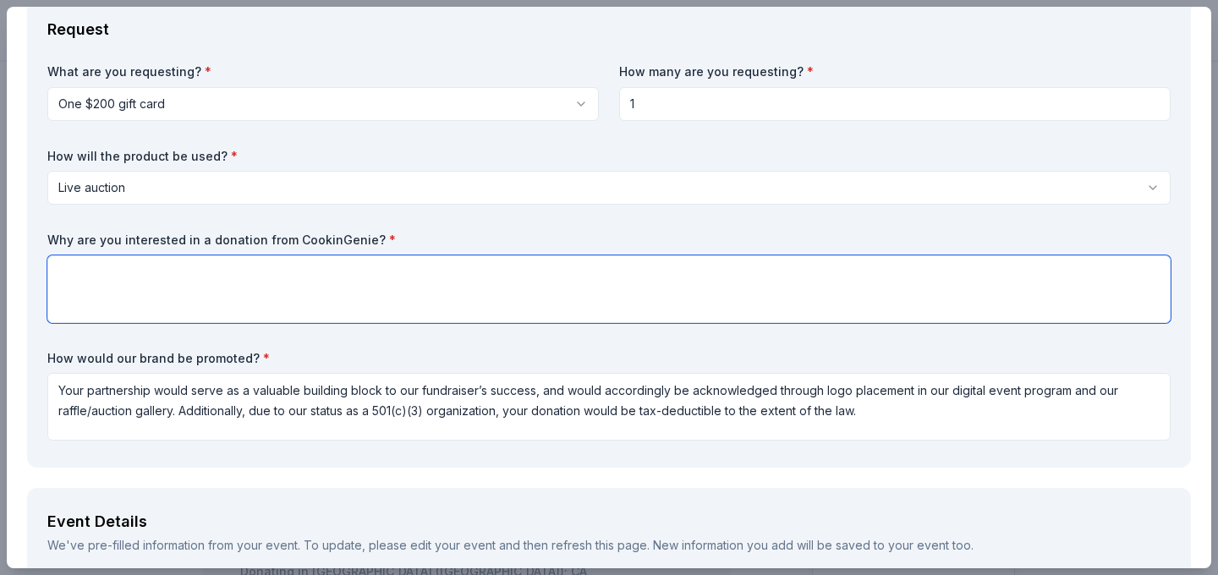
click at [453, 318] on textarea at bounding box center [608, 289] width 1123 height 68
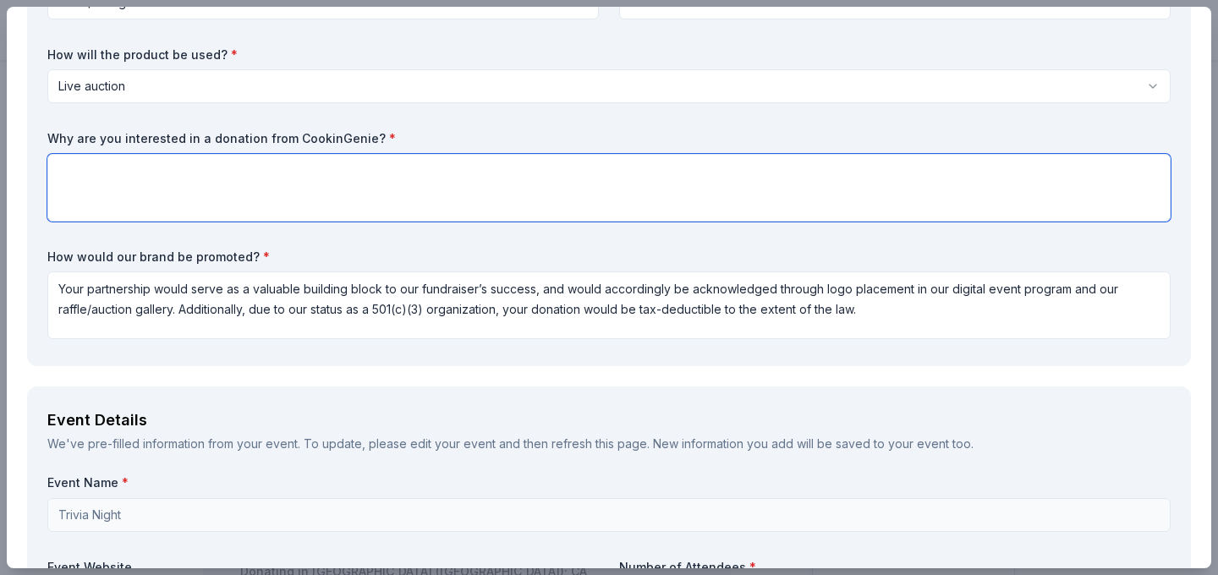
scroll to position [14, 0]
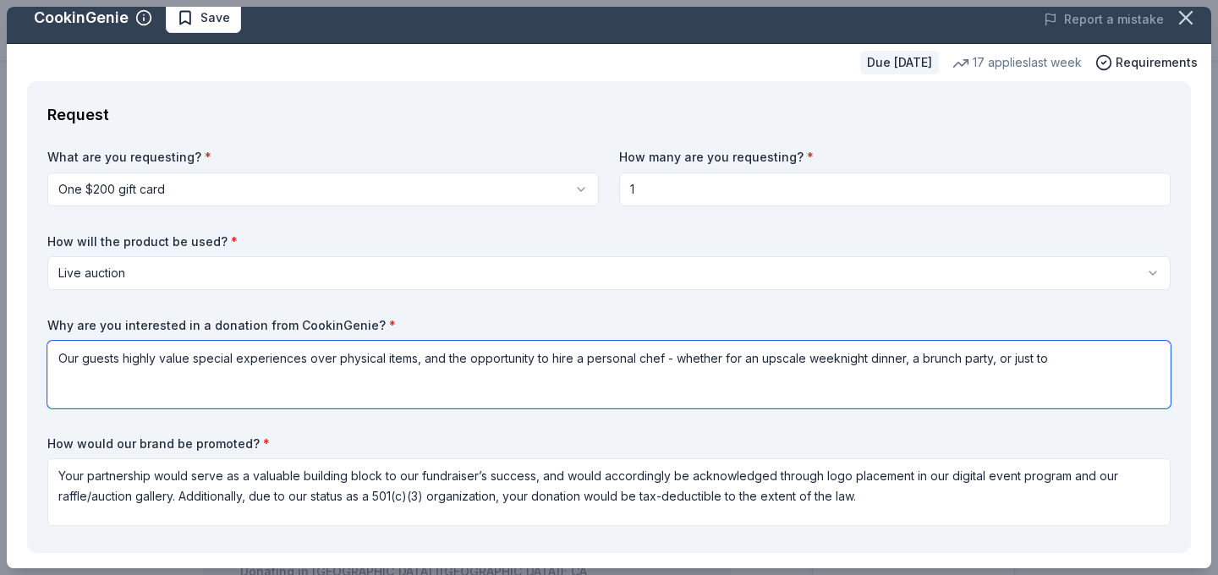
drag, startPoint x: 862, startPoint y: 359, endPoint x: 808, endPoint y: 356, distance: 54.2
click at [808, 356] on textarea "Our guests highly value special experiences over physical items, and the opport…" at bounding box center [608, 375] width 1123 height 68
click at [921, 360] on textarea "Our guests highly value special experiences over physical items, and the opport…" at bounding box center [608, 375] width 1123 height 68
click at [1130, 376] on textarea "Our guests highly value special experiences over physical items, and the opport…" at bounding box center [608, 375] width 1123 height 68
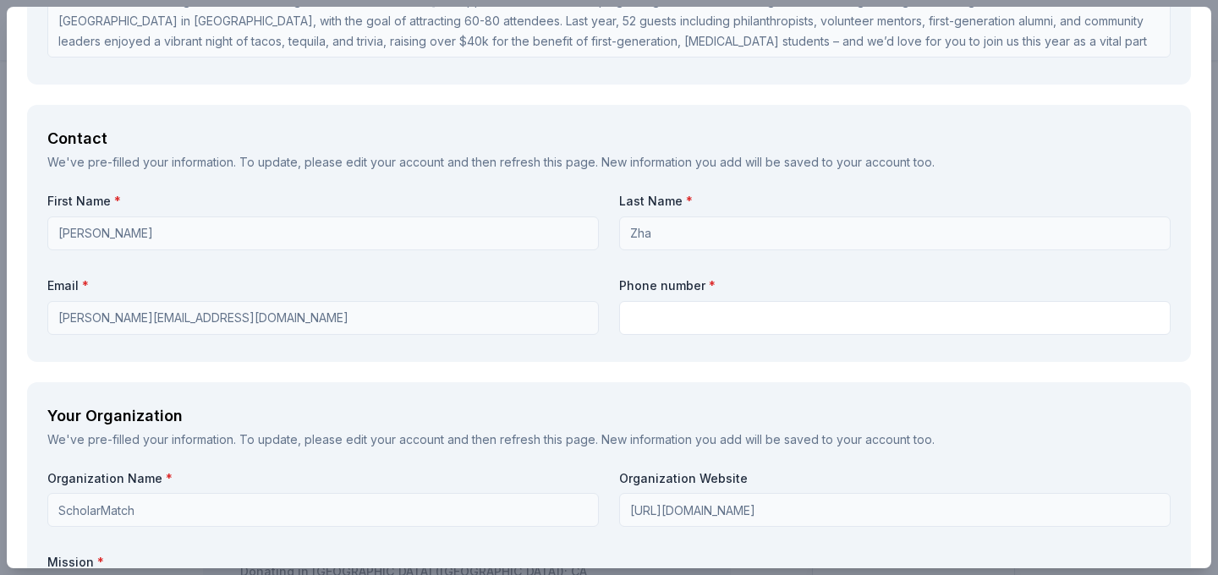
scroll to position [1171, 0]
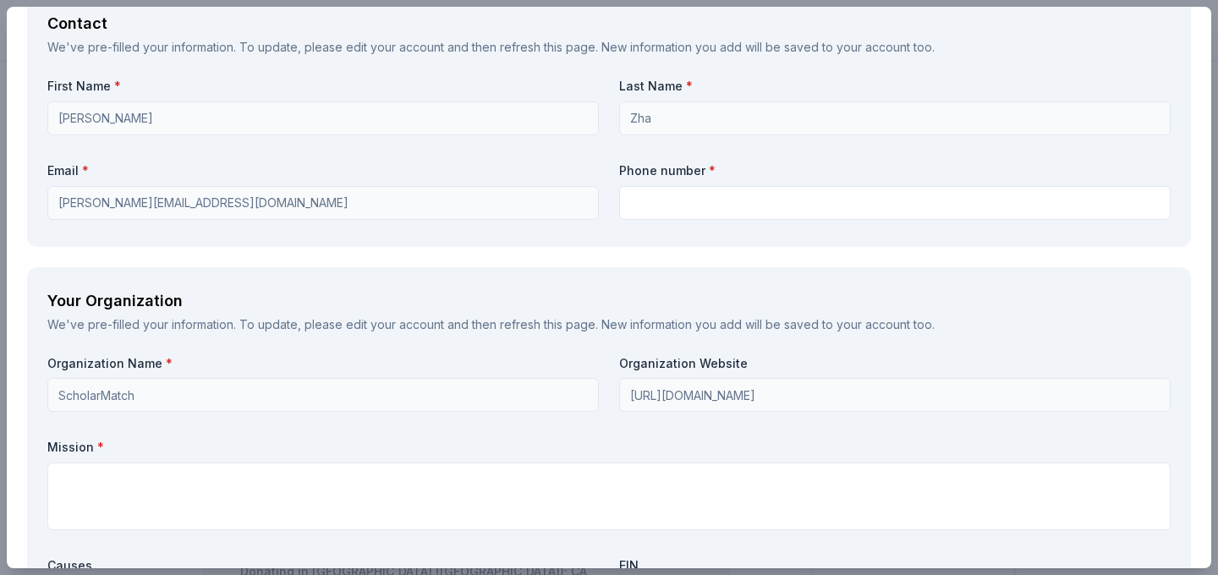
type textarea "Our guests highly value special experiences over physical items, and the opport…"
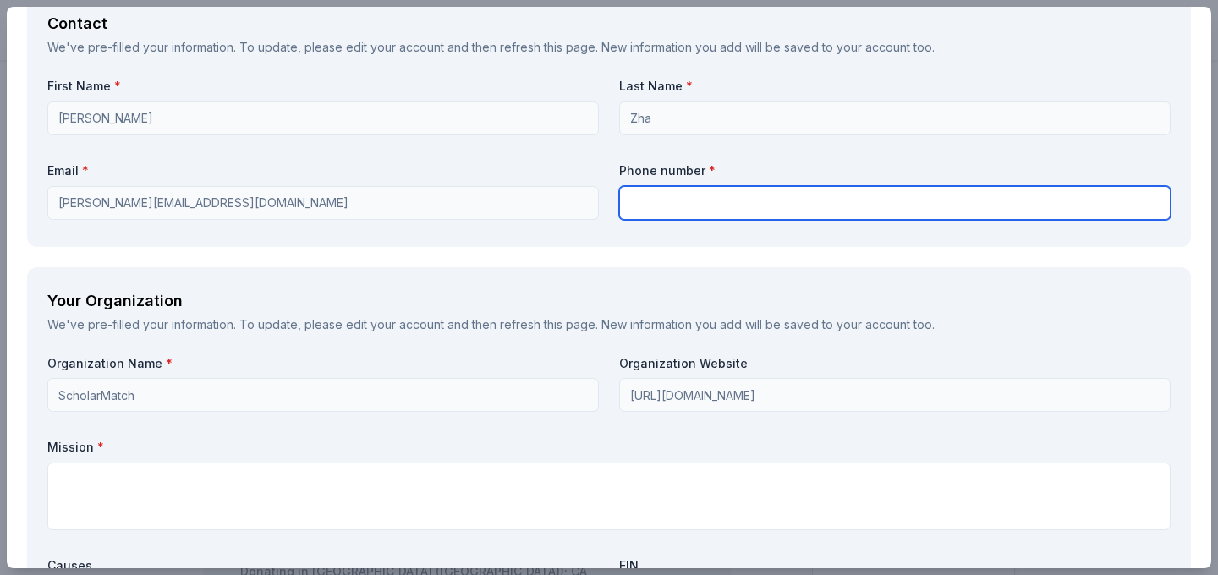
click at [694, 202] on input "text" at bounding box center [894, 203] width 551 height 34
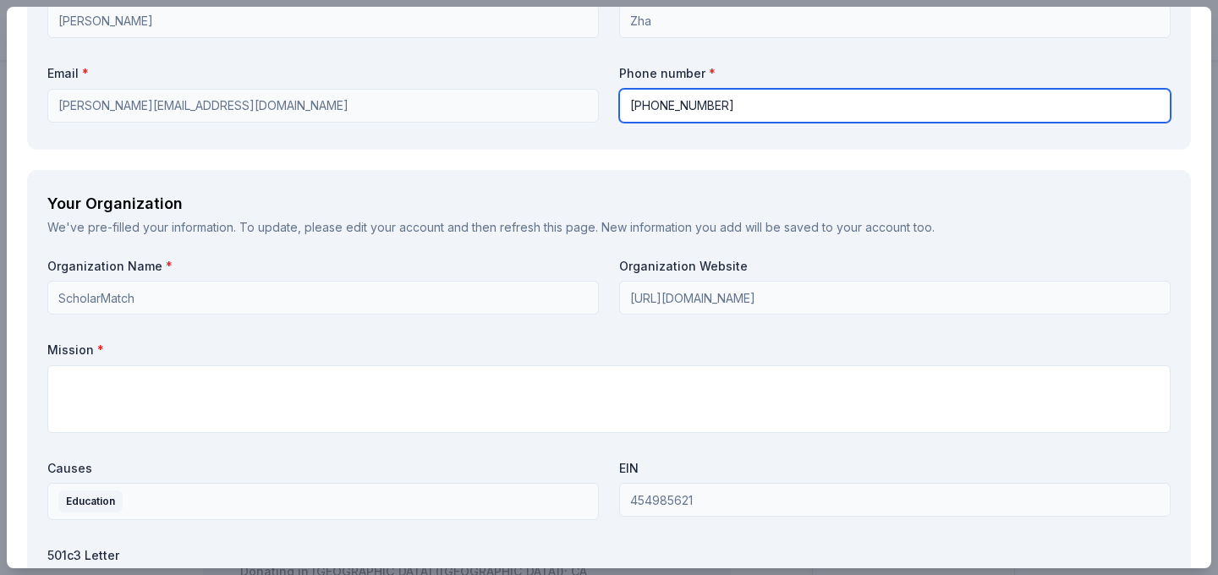
scroll to position [1296, 0]
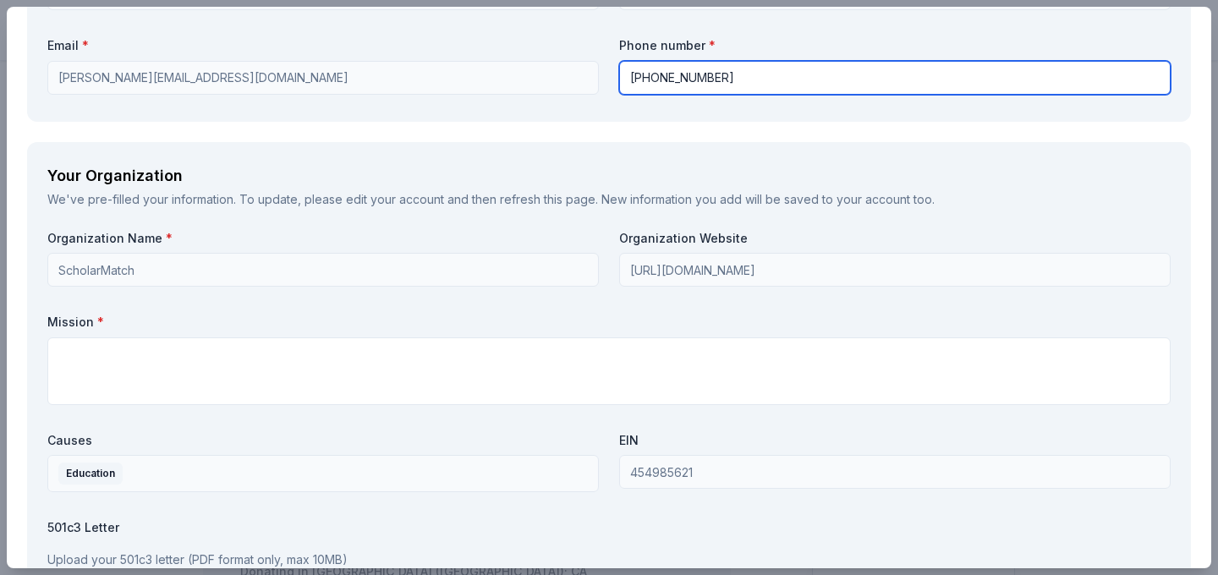
type input "[PHONE_NUMBER]"
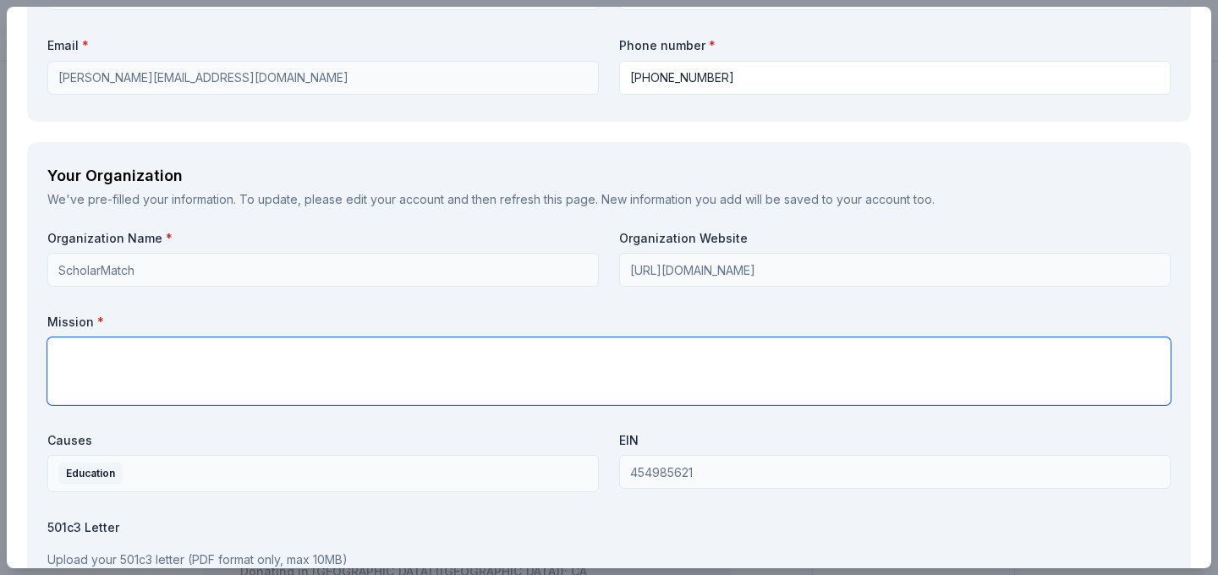
click at [577, 376] on textarea at bounding box center [608, 371] width 1123 height 68
paste textarea "ScholarMatch’s mission is to support underserved first-generation college stude…"
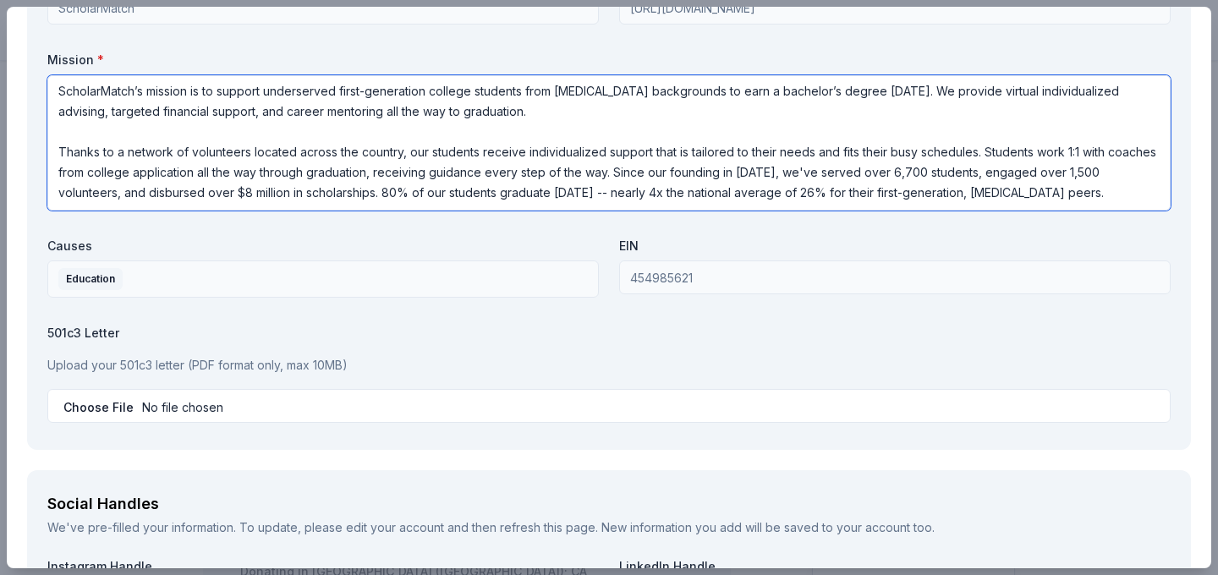
scroll to position [1579, 0]
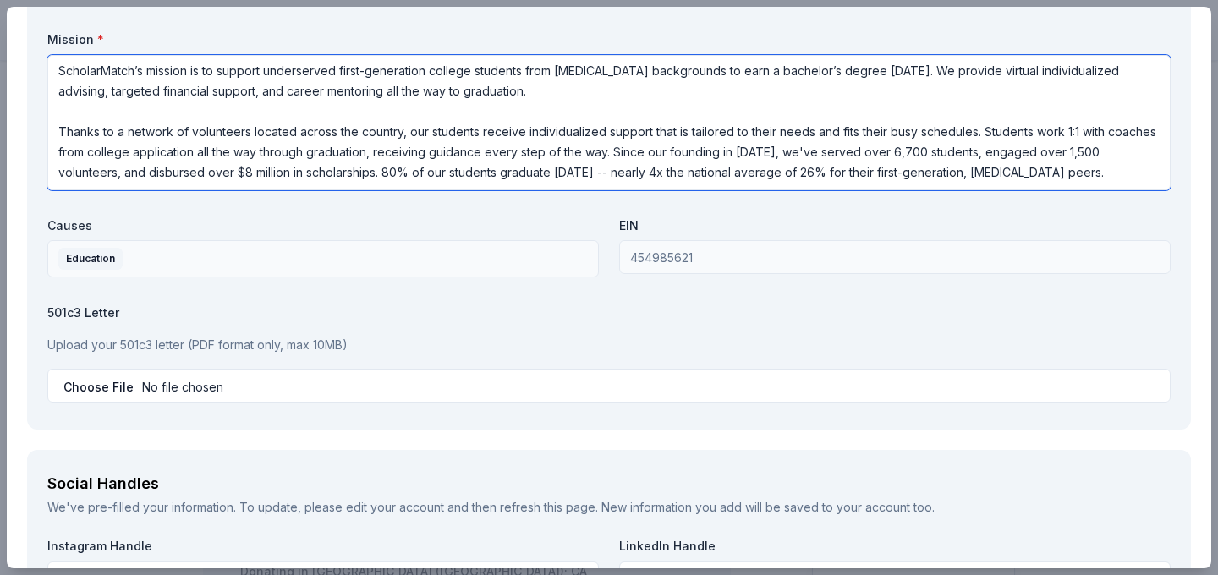
type textarea "ScholarMatch’s mission is to support underserved first-generation college stude…"
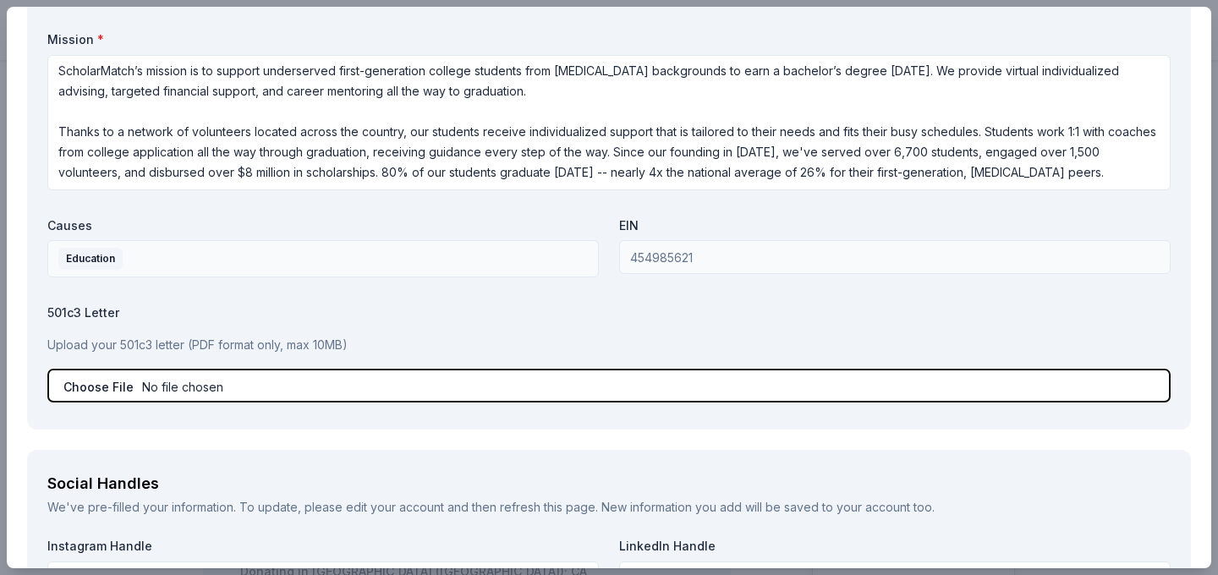
click at [99, 389] on input "file" at bounding box center [608, 386] width 1123 height 34
type input "C:\fakepath\SM Tax Exempt letter.pdf"
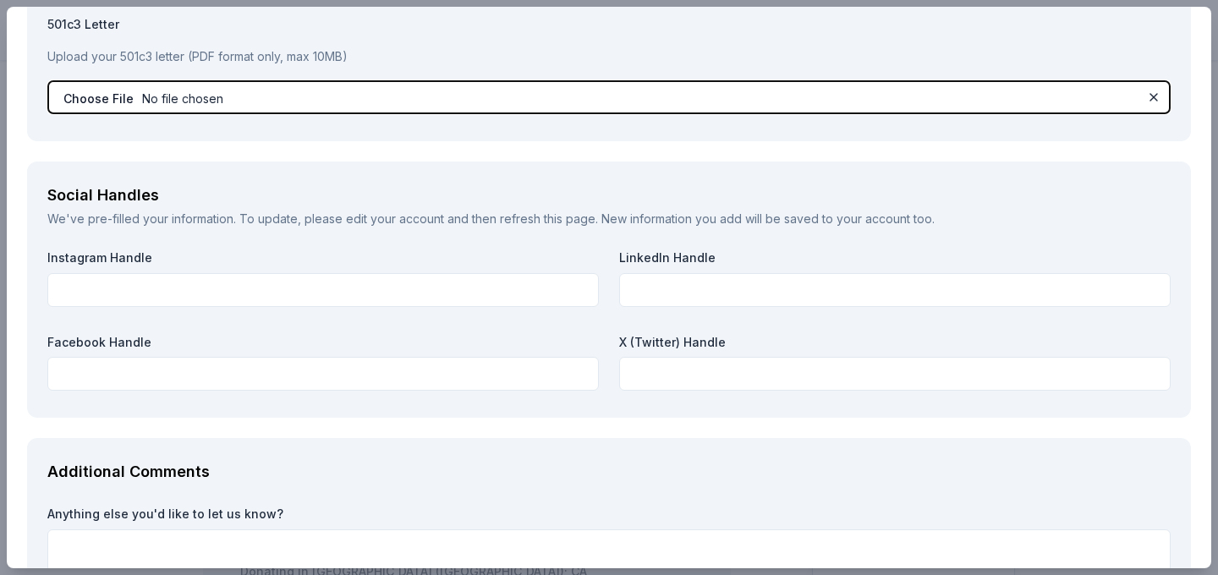
scroll to position [1877, 0]
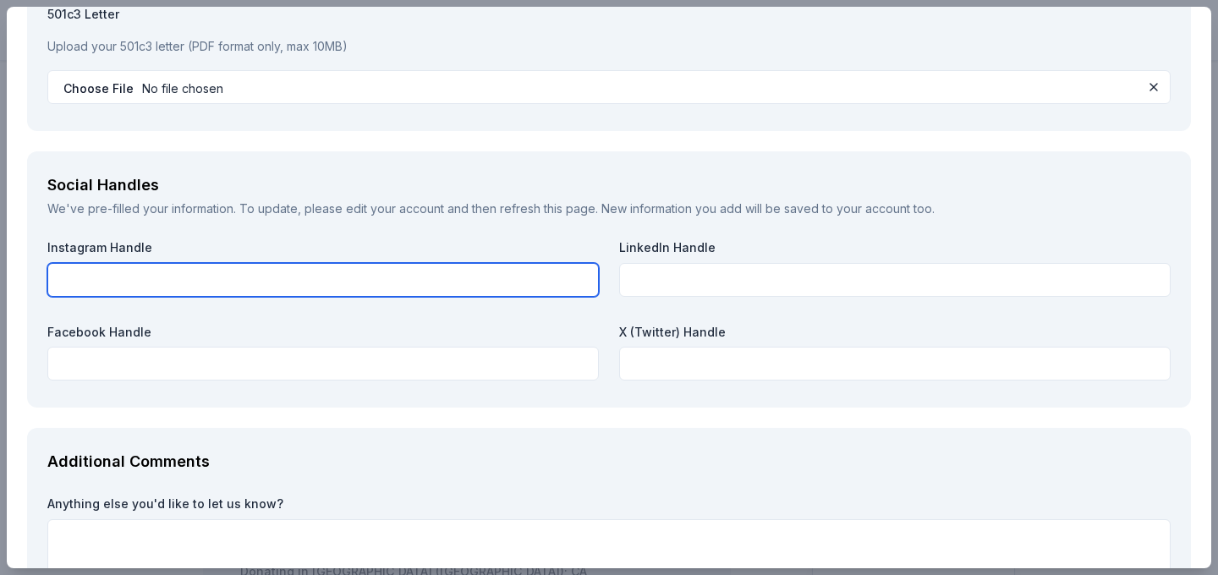
click at [424, 290] on input "text" at bounding box center [322, 280] width 551 height 34
paste input "[URL][DOMAIN_NAME]"
type input "[URL][DOMAIN_NAME]"
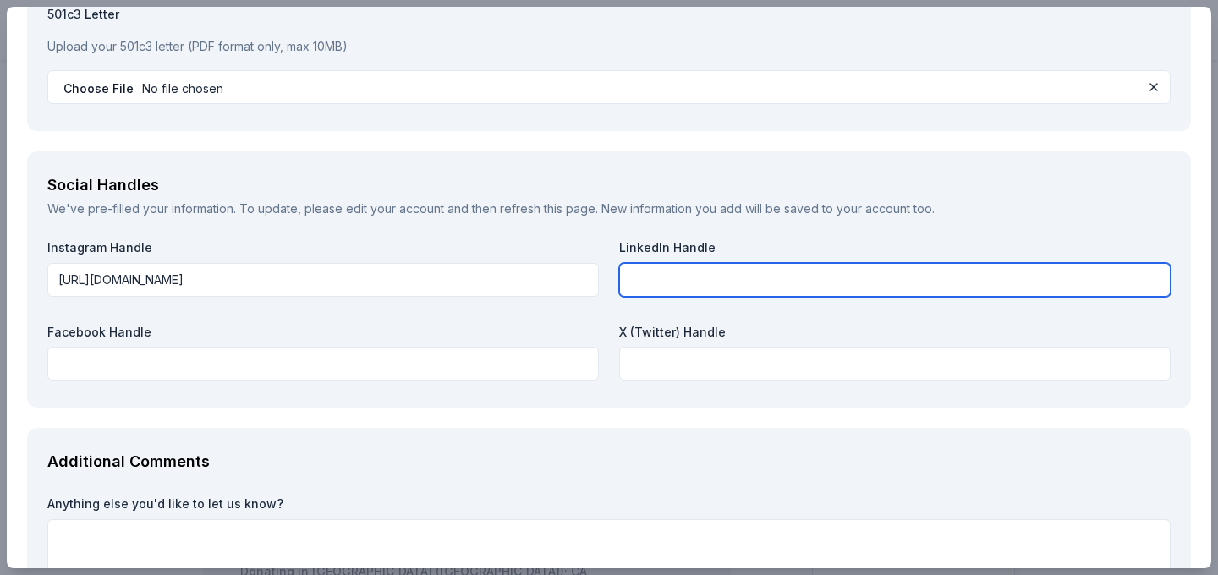
paste input "[URL][DOMAIN_NAME]"
type input "[URL][DOMAIN_NAME]"
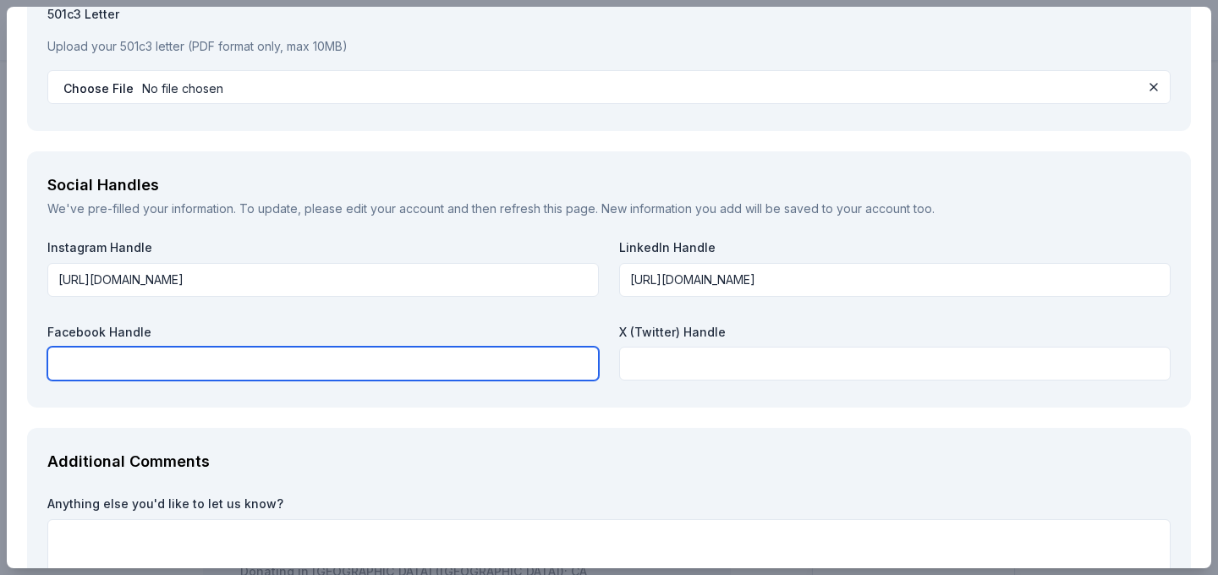
paste input "[URL][DOMAIN_NAME]"
type input "[URL][DOMAIN_NAME]"
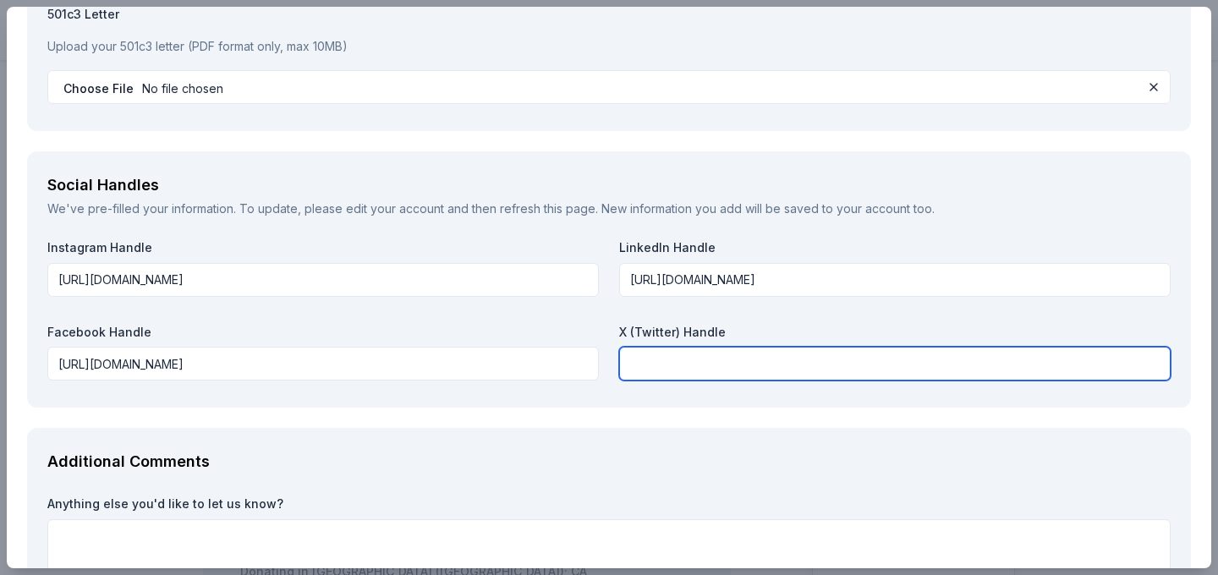
click at [698, 366] on input "text" at bounding box center [894, 364] width 551 height 34
paste input "[URL][DOMAIN_NAME]"
click at [764, 364] on input "[URL][DOMAIN_NAME]" at bounding box center [894, 364] width 551 height 34
type input "ScholarMatch"
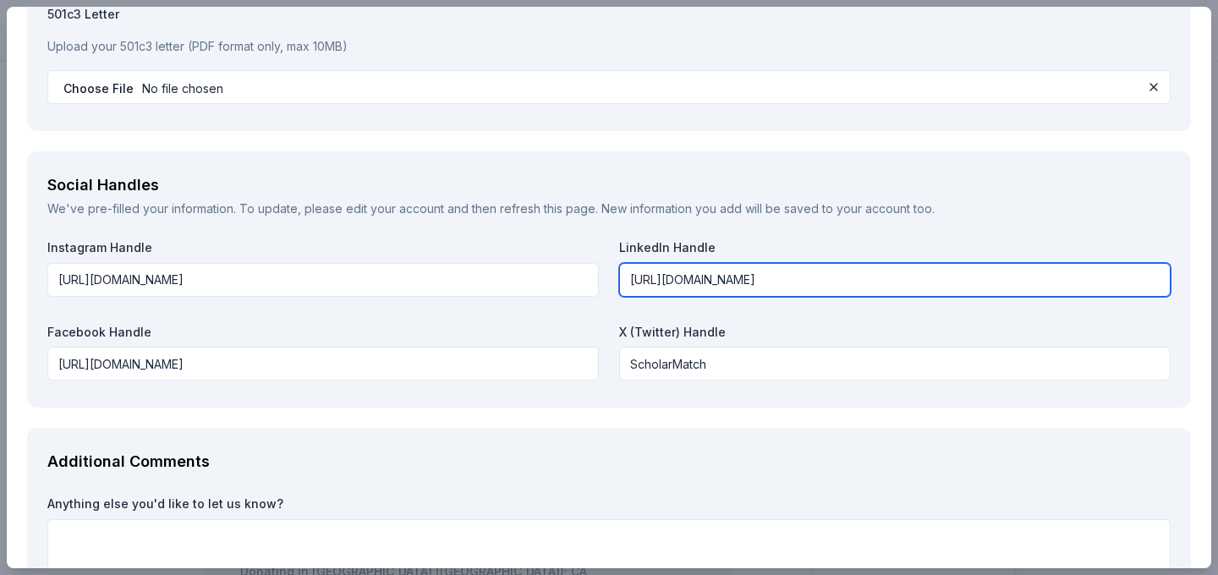
click at [834, 278] on input "[URL][DOMAIN_NAME]" at bounding box center [894, 280] width 551 height 34
type input "scholarmatch"
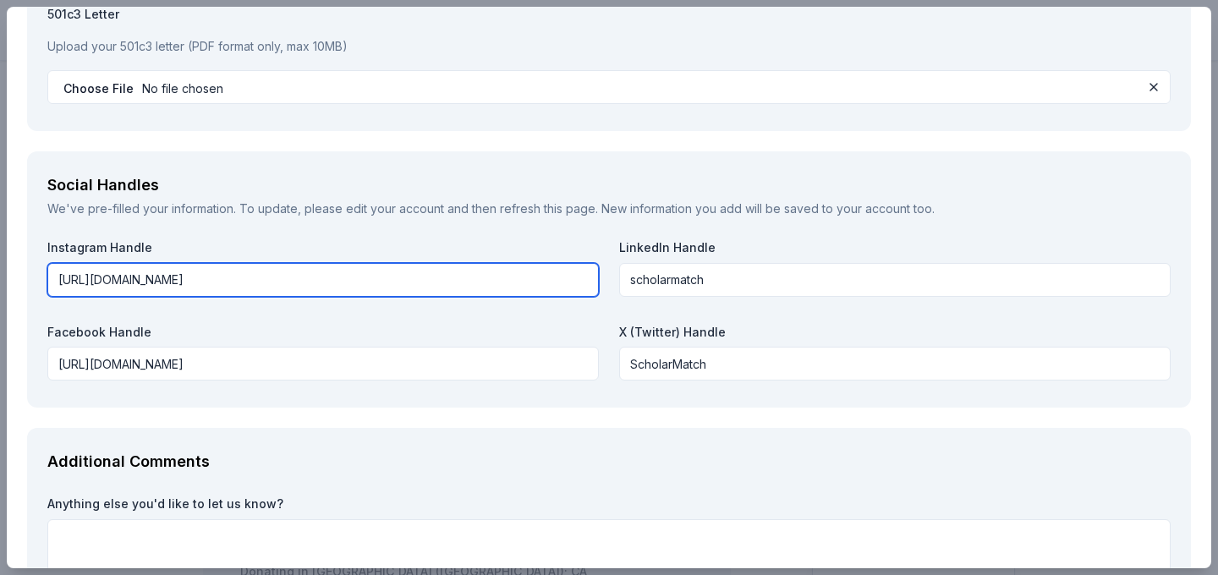
click at [216, 281] on input "[URL][DOMAIN_NAME]" at bounding box center [322, 280] width 551 height 34
type input "scholarmatch_hq"
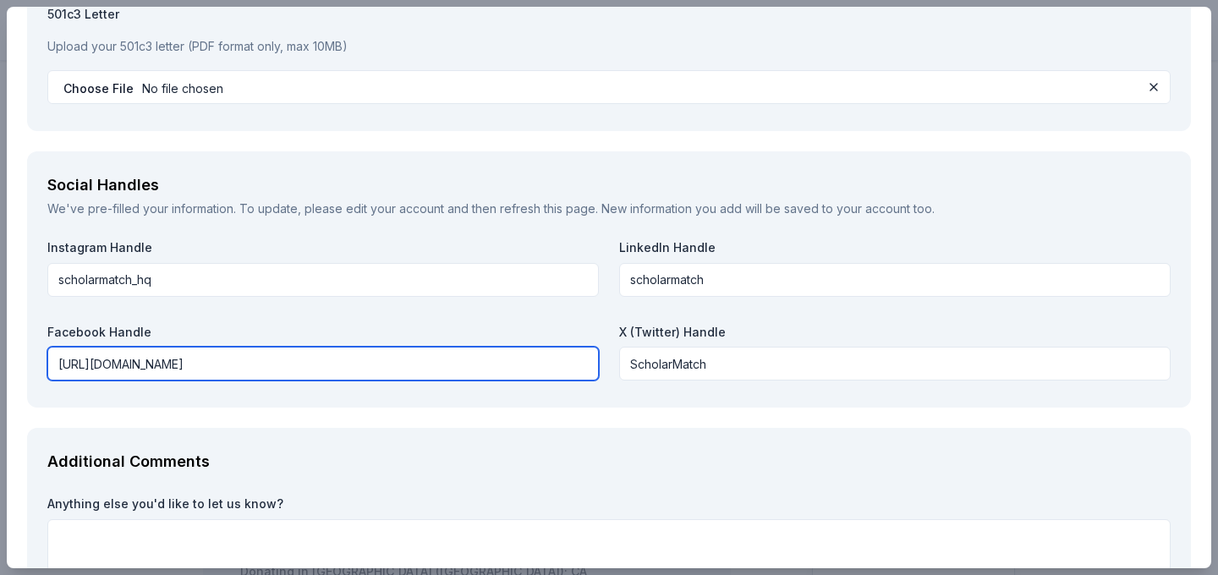
click at [217, 363] on input "[URL][DOMAIN_NAME]" at bounding box center [322, 364] width 551 height 34
type input "ScholarMatch"
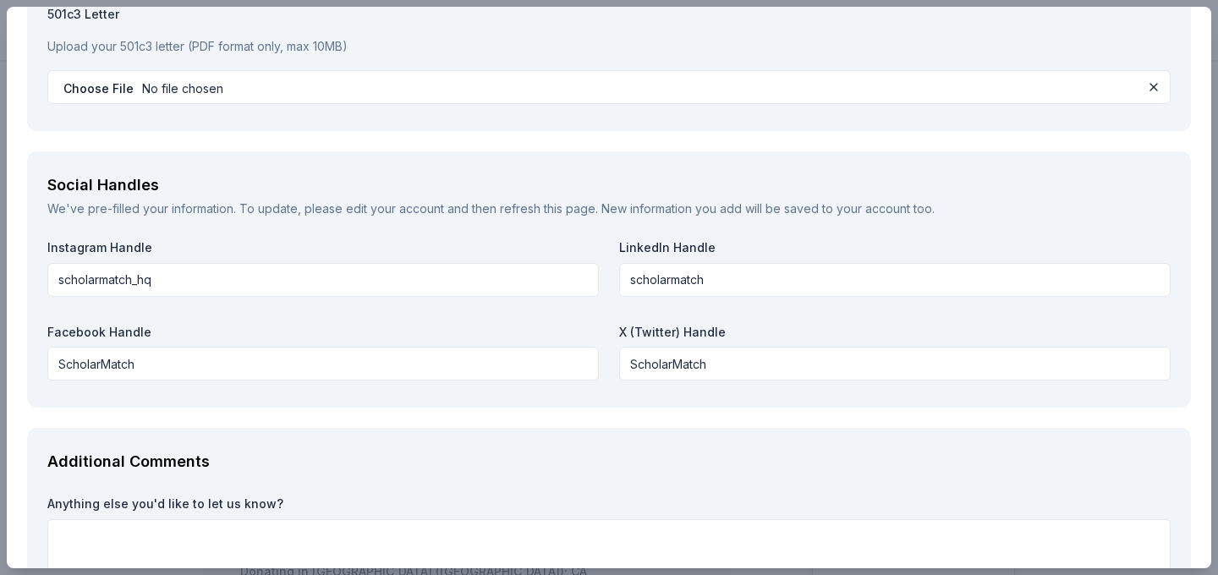
click at [273, 386] on div "Instagram Handle scholarmatch_hq LinkedIn Handle scholarmatch Facebook Handle S…" at bounding box center [608, 313] width 1123 height 148
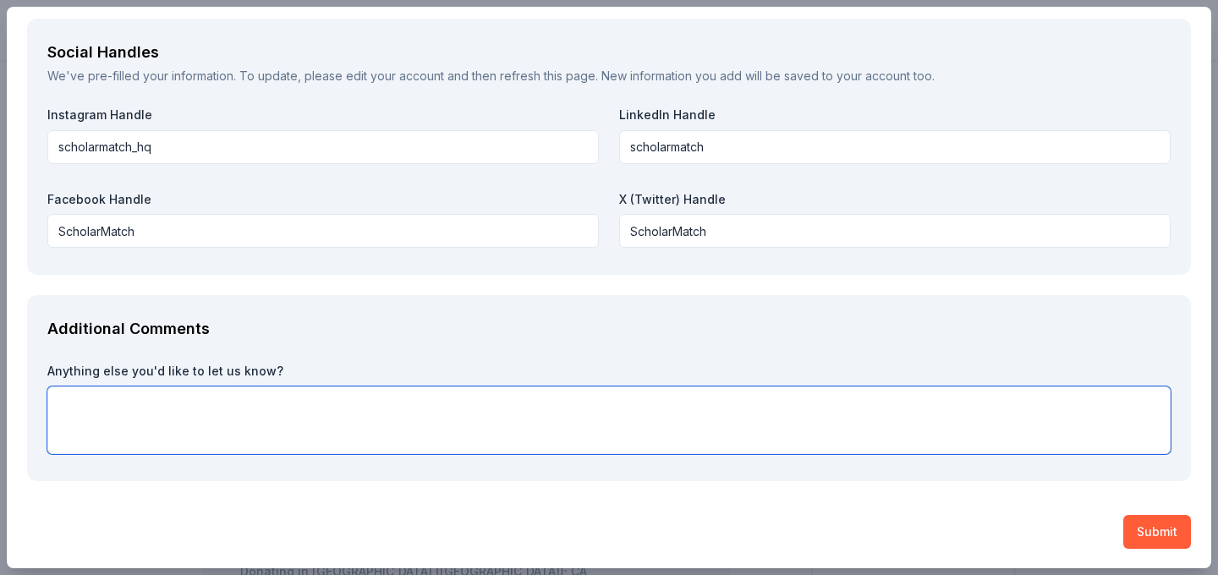
click at [244, 404] on textarea at bounding box center [608, 420] width 1123 height 68
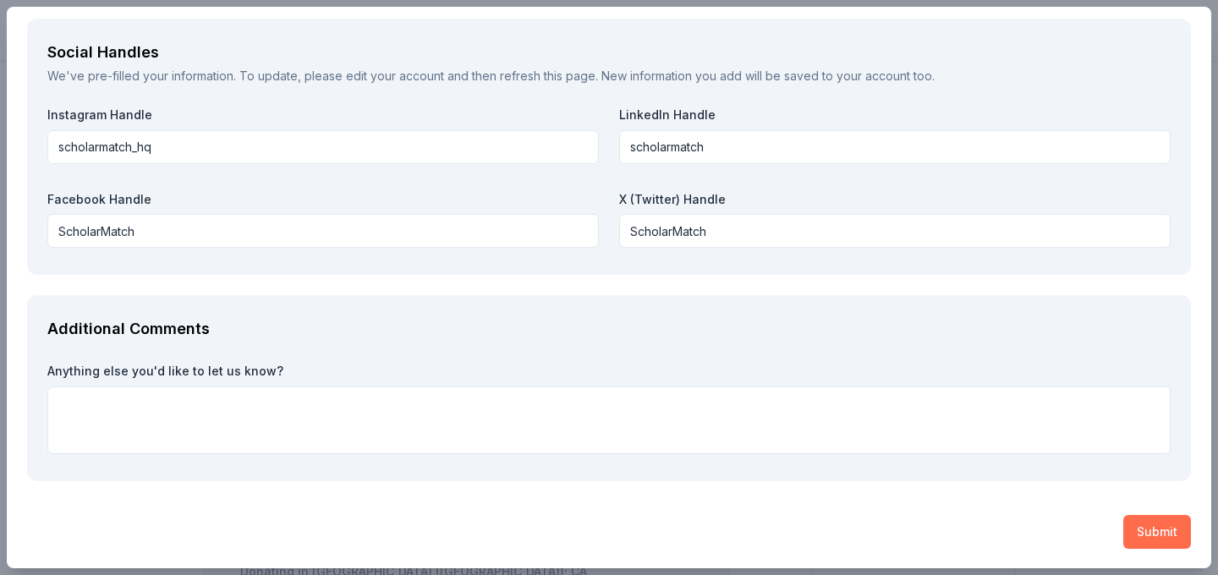
click at [1135, 529] on button "Submit" at bounding box center [1157, 532] width 68 height 34
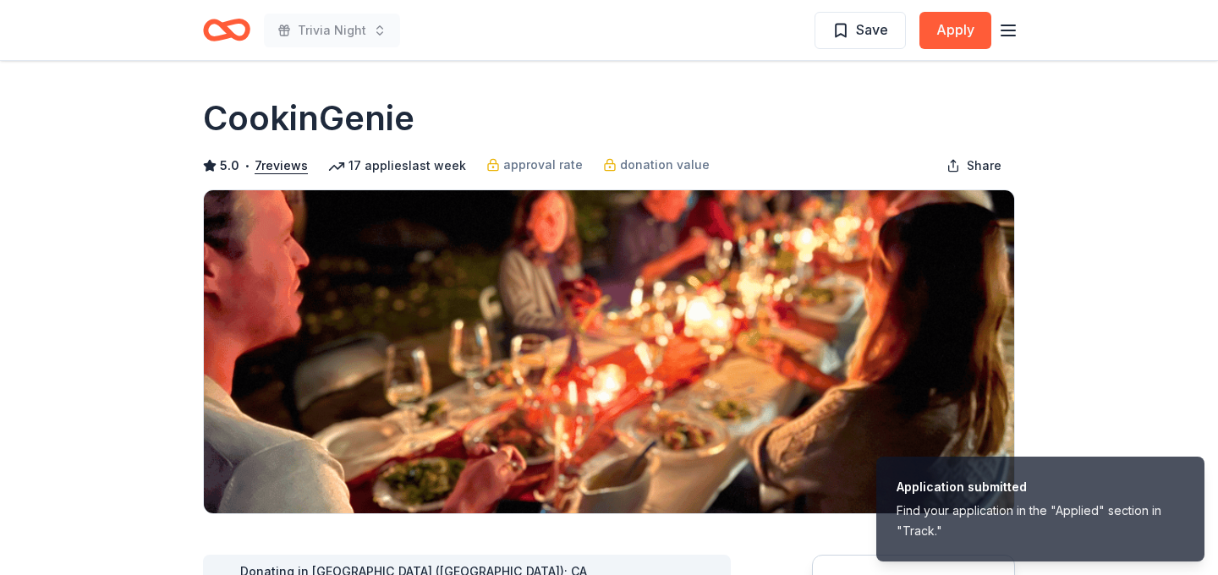
click at [234, 32] on icon "Home" at bounding box center [226, 30] width 47 height 40
